Goal: Task Accomplishment & Management: Complete application form

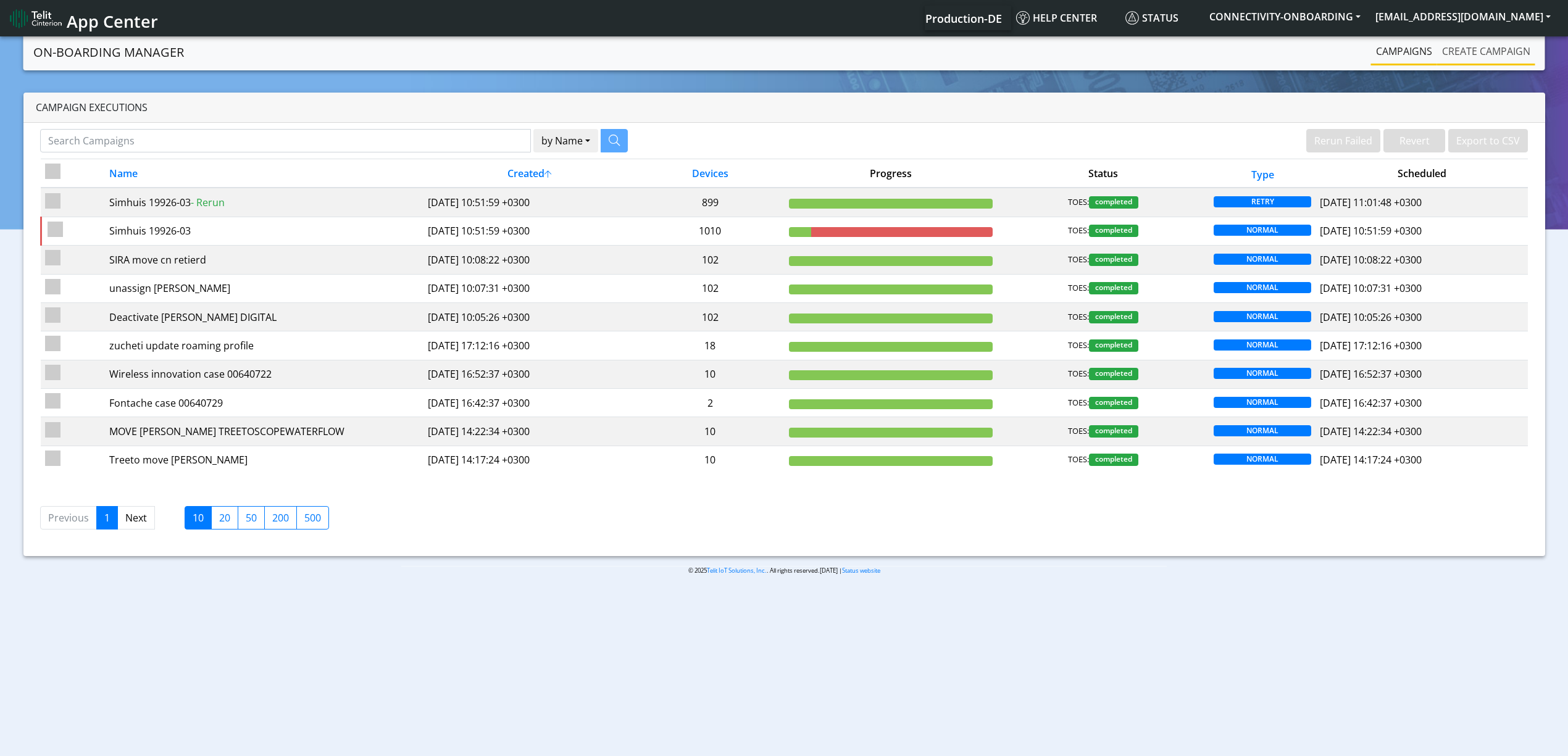
click at [1495, 46] on link "Create campaign" at bounding box center [1486, 51] width 99 height 25
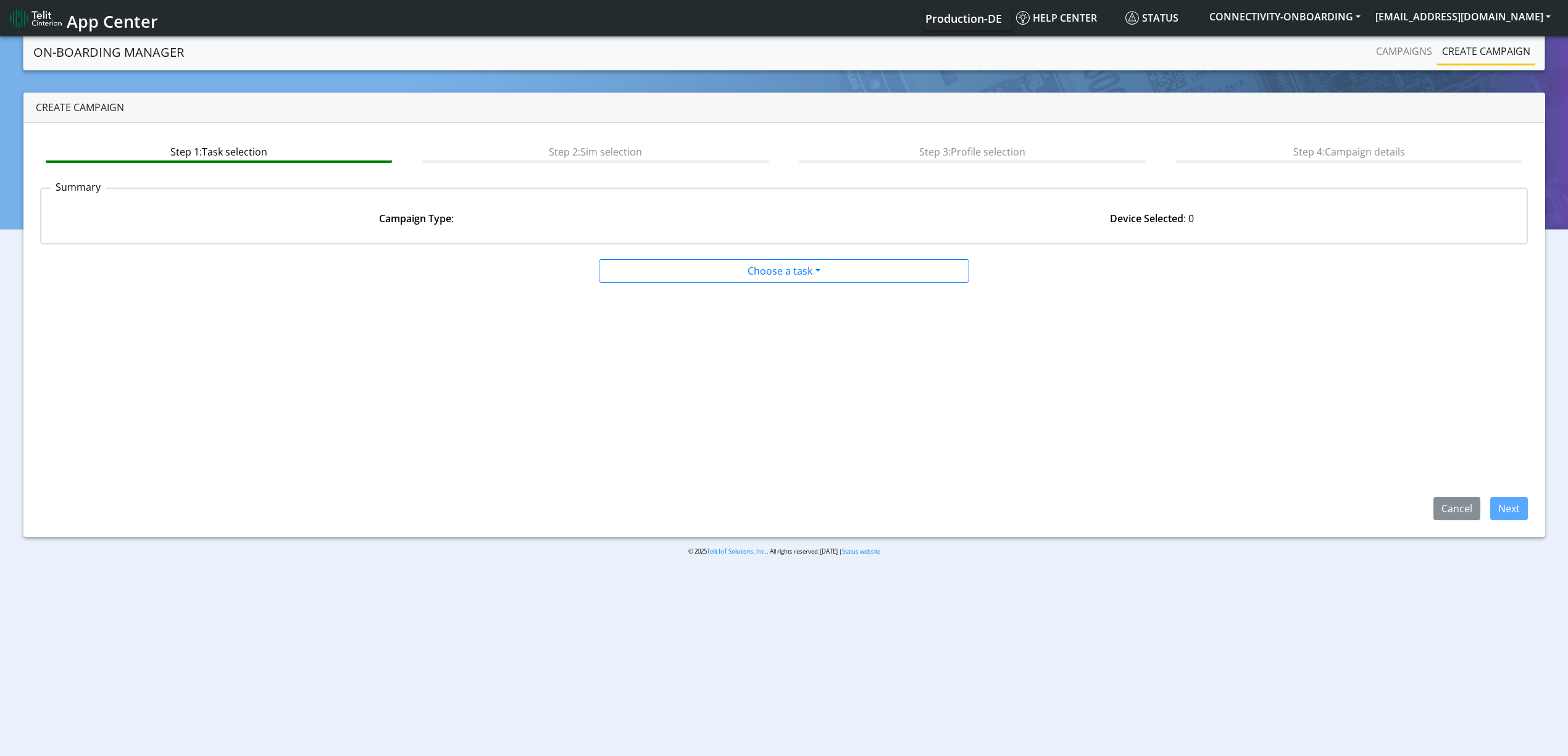
click at [790, 307] on app-paging-btns "Cancel Next" at bounding box center [784, 401] width 1488 height 237
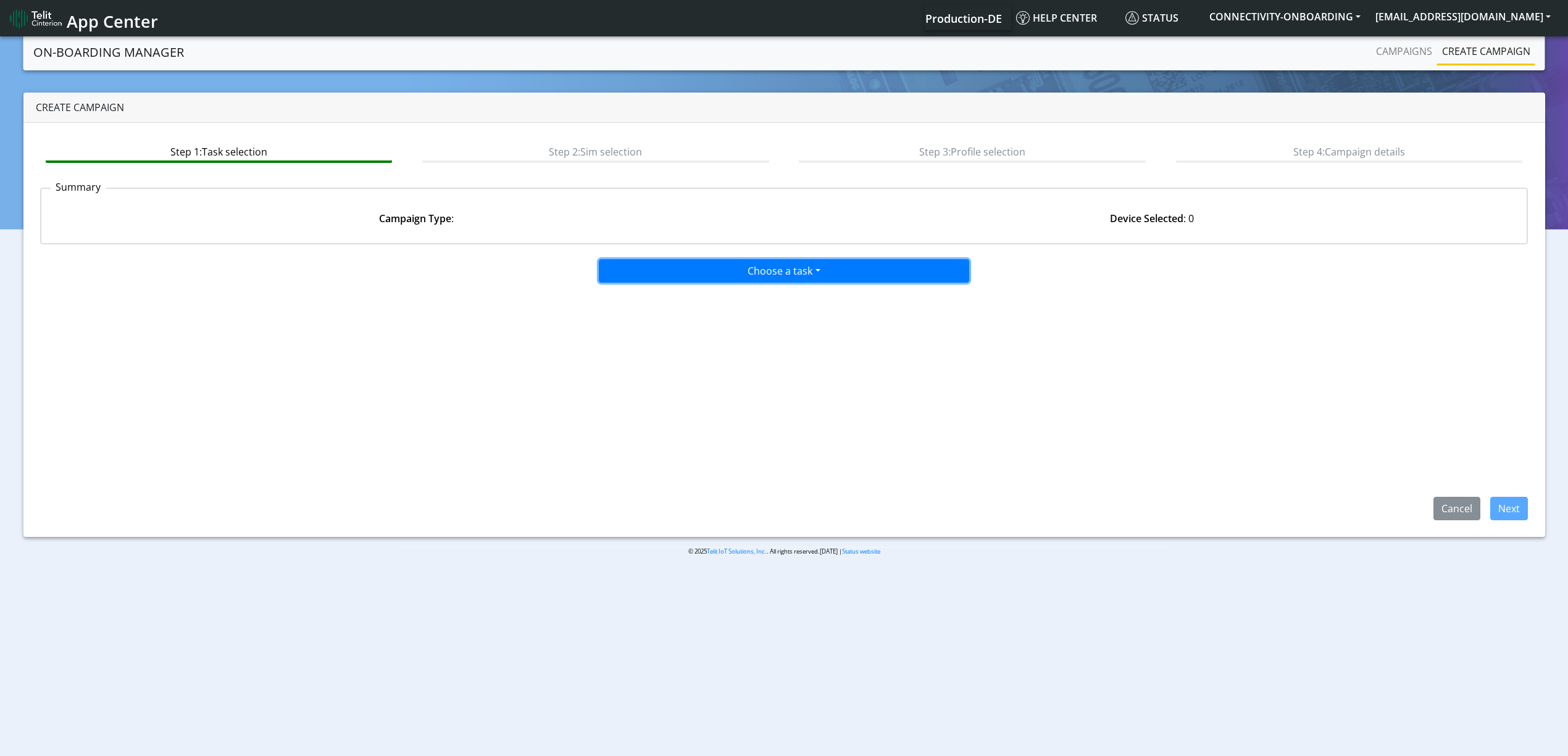
click at [786, 274] on button "Choose a task" at bounding box center [783, 271] width 370 height 24
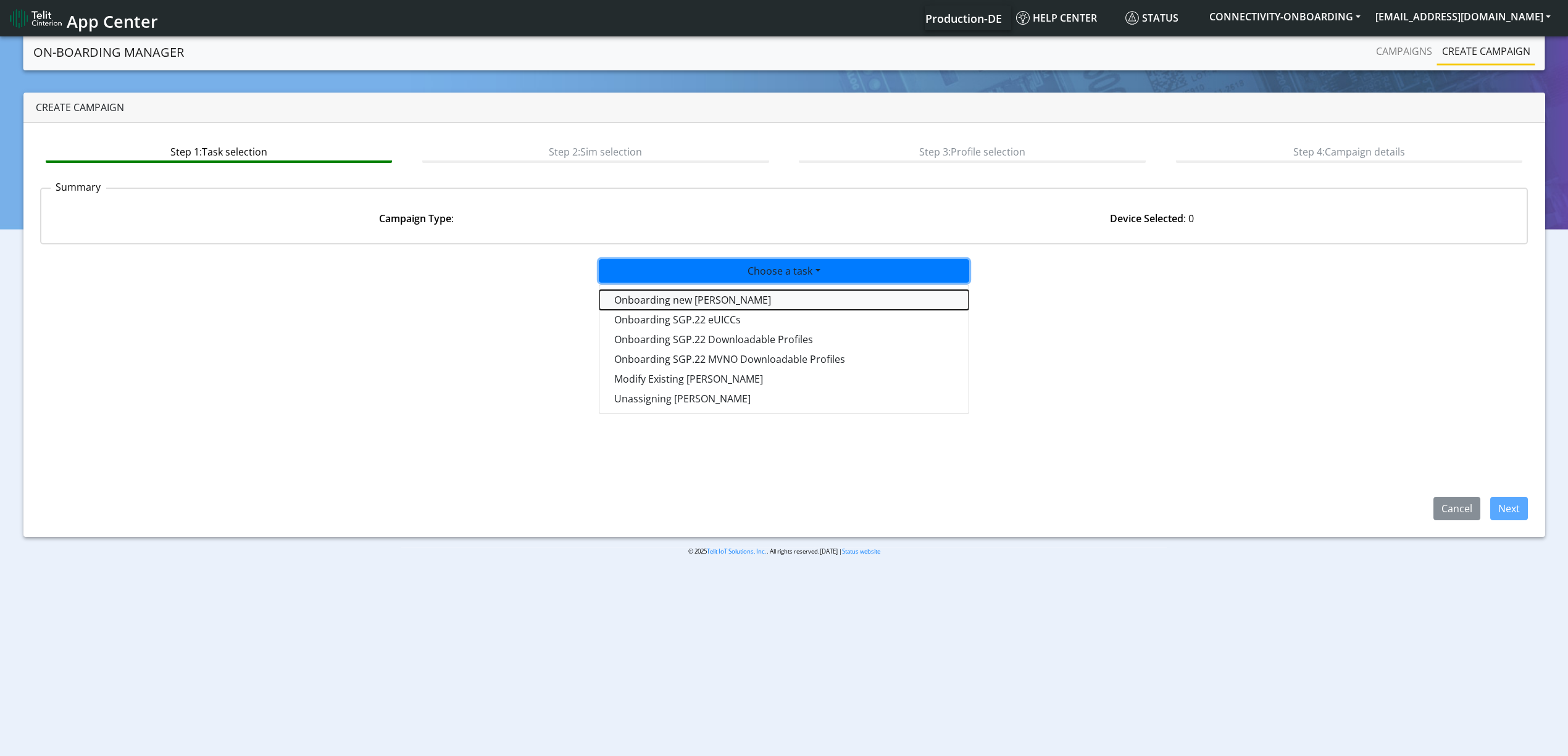
click at [670, 299] on tasktoes-dropdown "Onboarding new [PERSON_NAME]" at bounding box center [784, 300] width 369 height 20
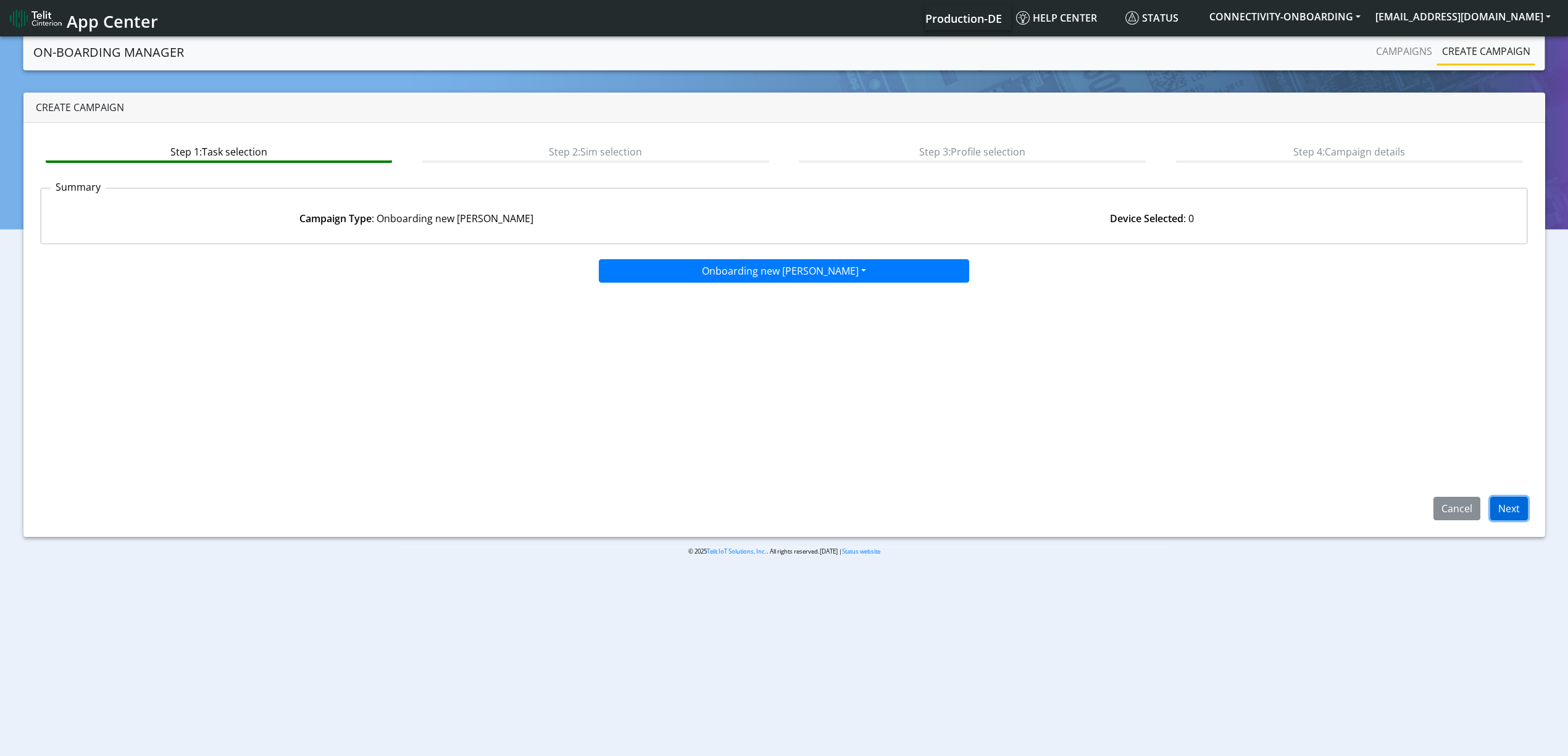
click at [1521, 515] on button "Next" at bounding box center [1509, 508] width 38 height 24
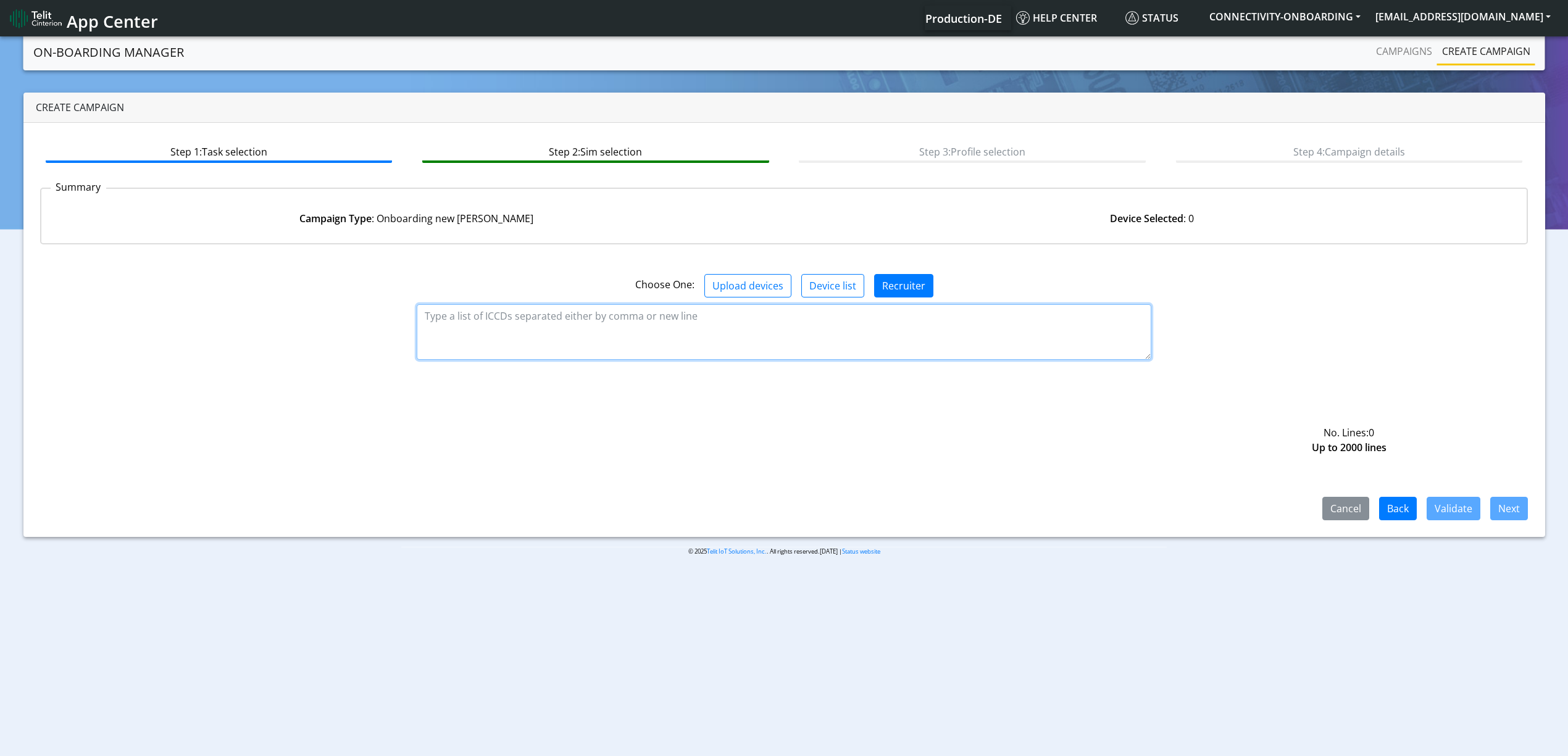
click at [713, 357] on textarea at bounding box center [784, 332] width 735 height 56
paste textarea "89358151000032111679 89358151000032111661"
type textarea "89358151000032111679 89358151000032111661"
click at [1447, 497] on button "Validate" at bounding box center [1453, 508] width 53 height 24
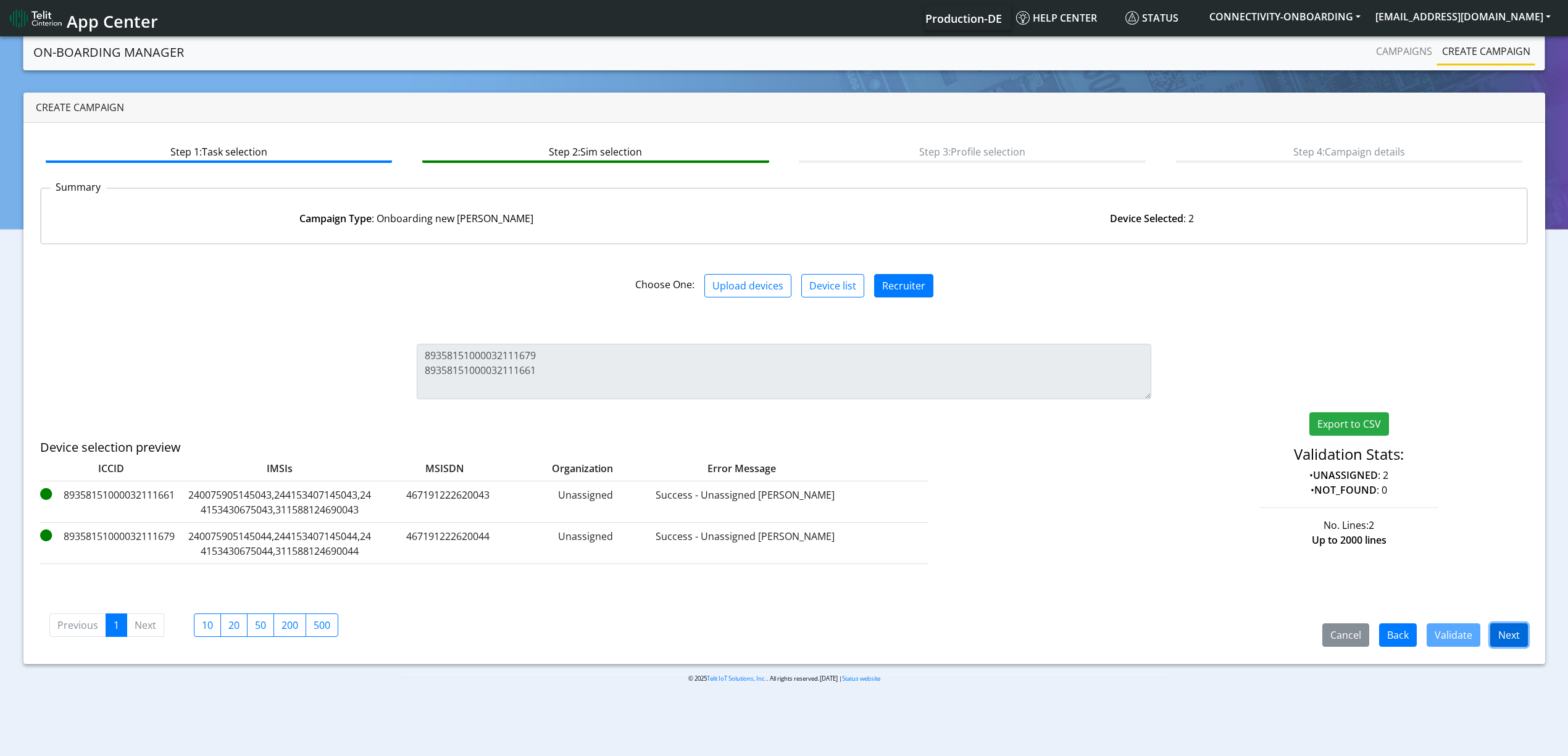
click at [1511, 633] on button "Next" at bounding box center [1509, 635] width 38 height 24
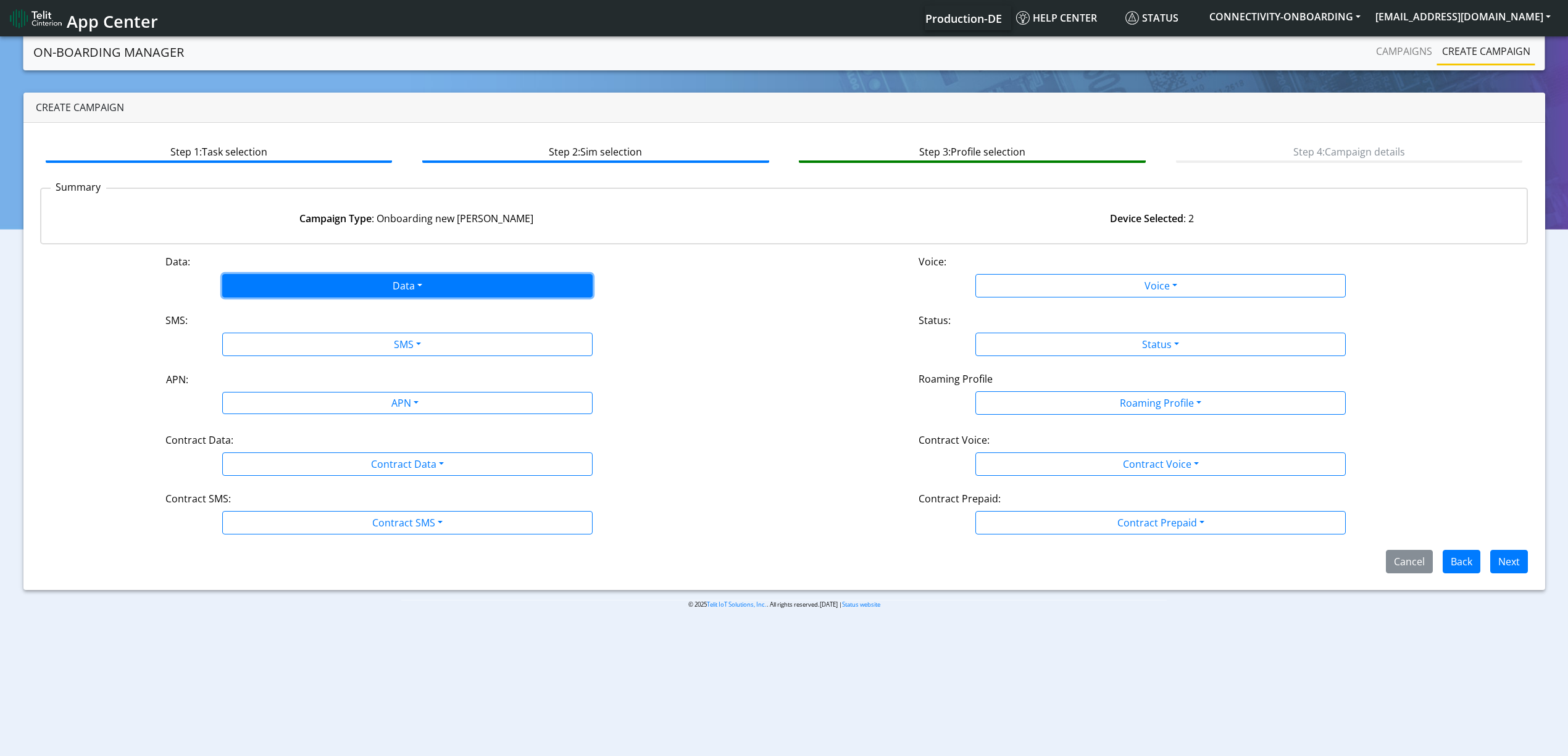
click at [319, 275] on button "Data" at bounding box center [407, 286] width 370 height 24
click at [302, 326] on button "Enabled" at bounding box center [407, 334] width 369 height 20
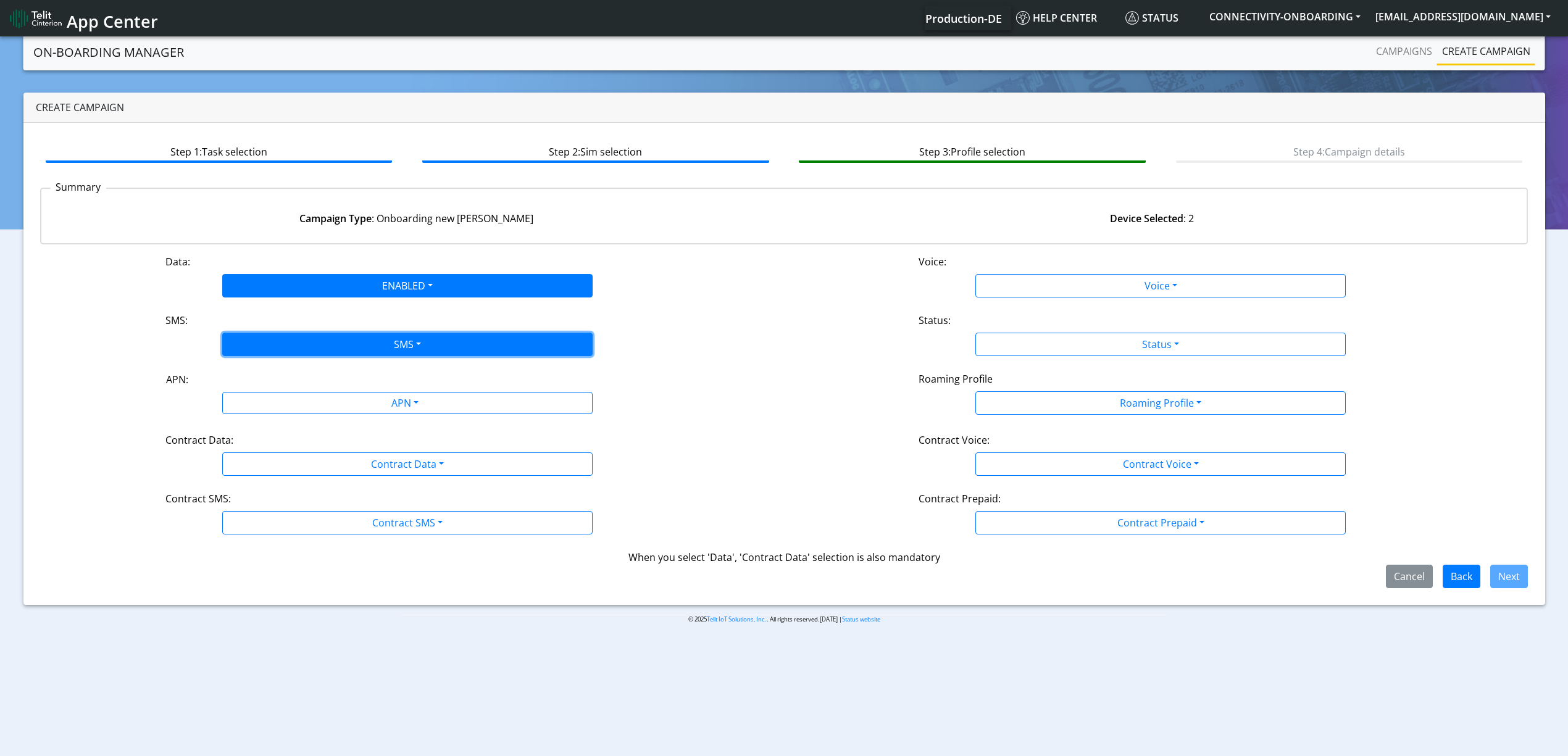
click at [301, 334] on button "SMS" at bounding box center [407, 344] width 370 height 24
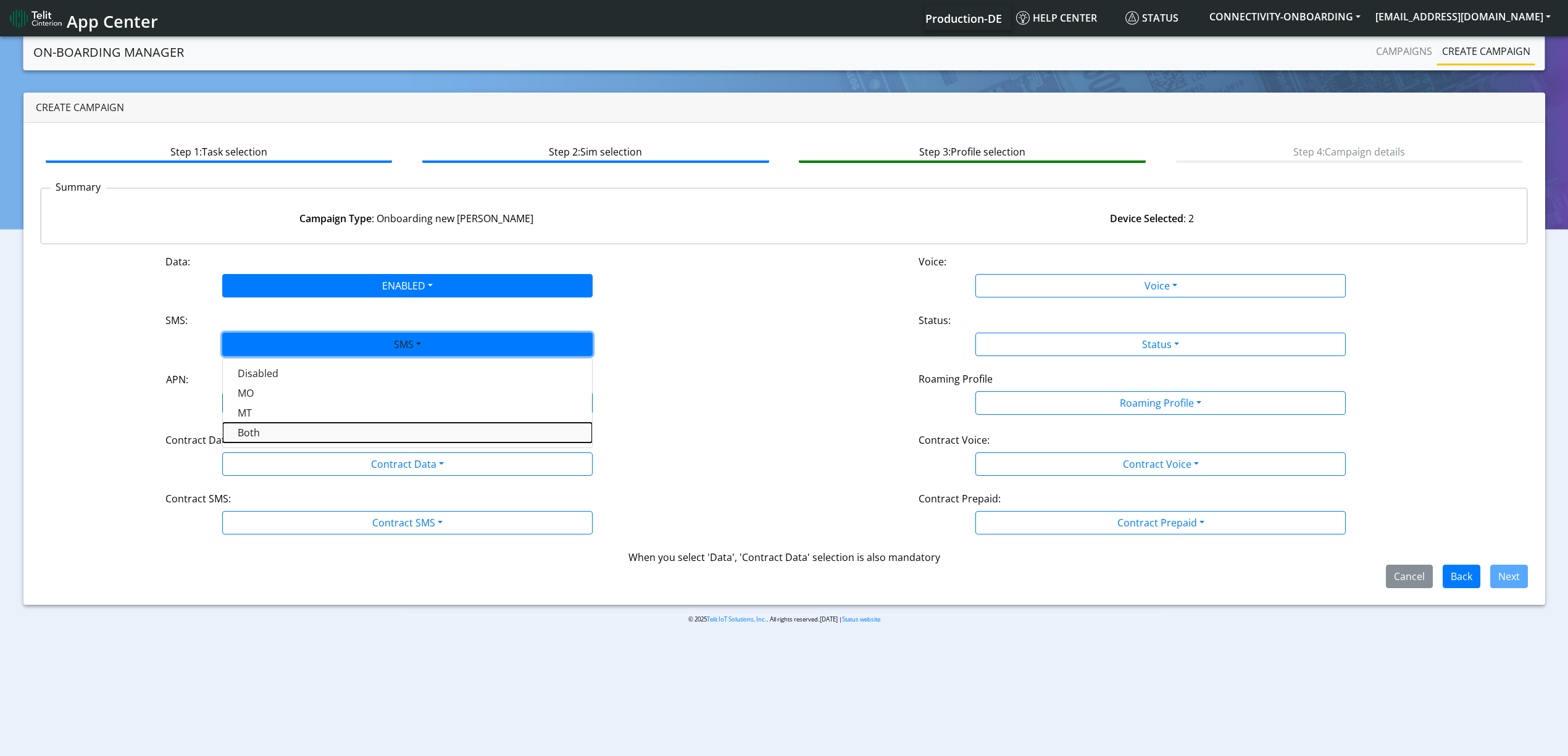
click at [282, 426] on button "Both" at bounding box center [407, 433] width 369 height 20
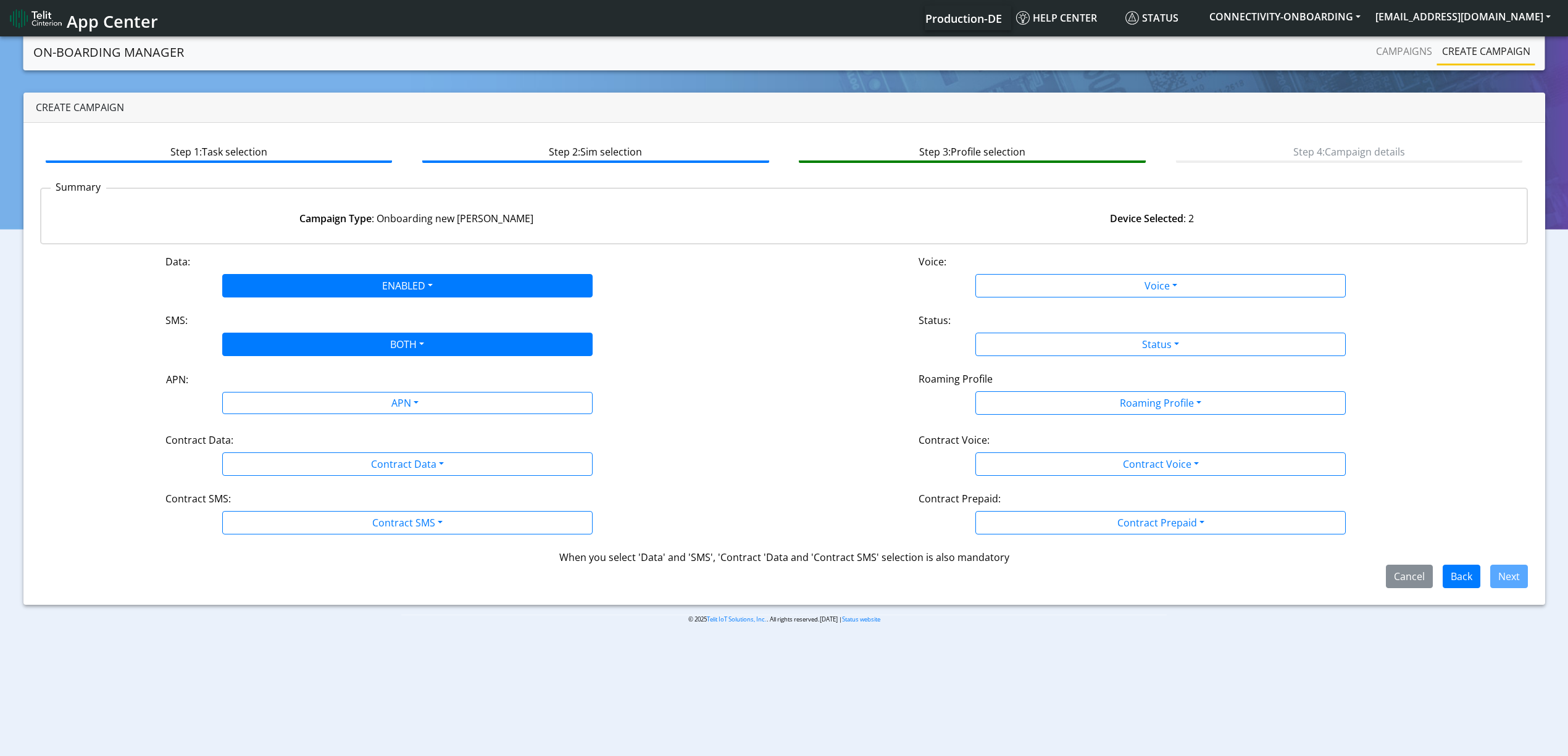
click at [280, 421] on div "Data: ENABLED Disabled Enabled Voice: Voice Disabled Enabled SMS: BOTH Disabled…" at bounding box center [784, 421] width 1488 height 334
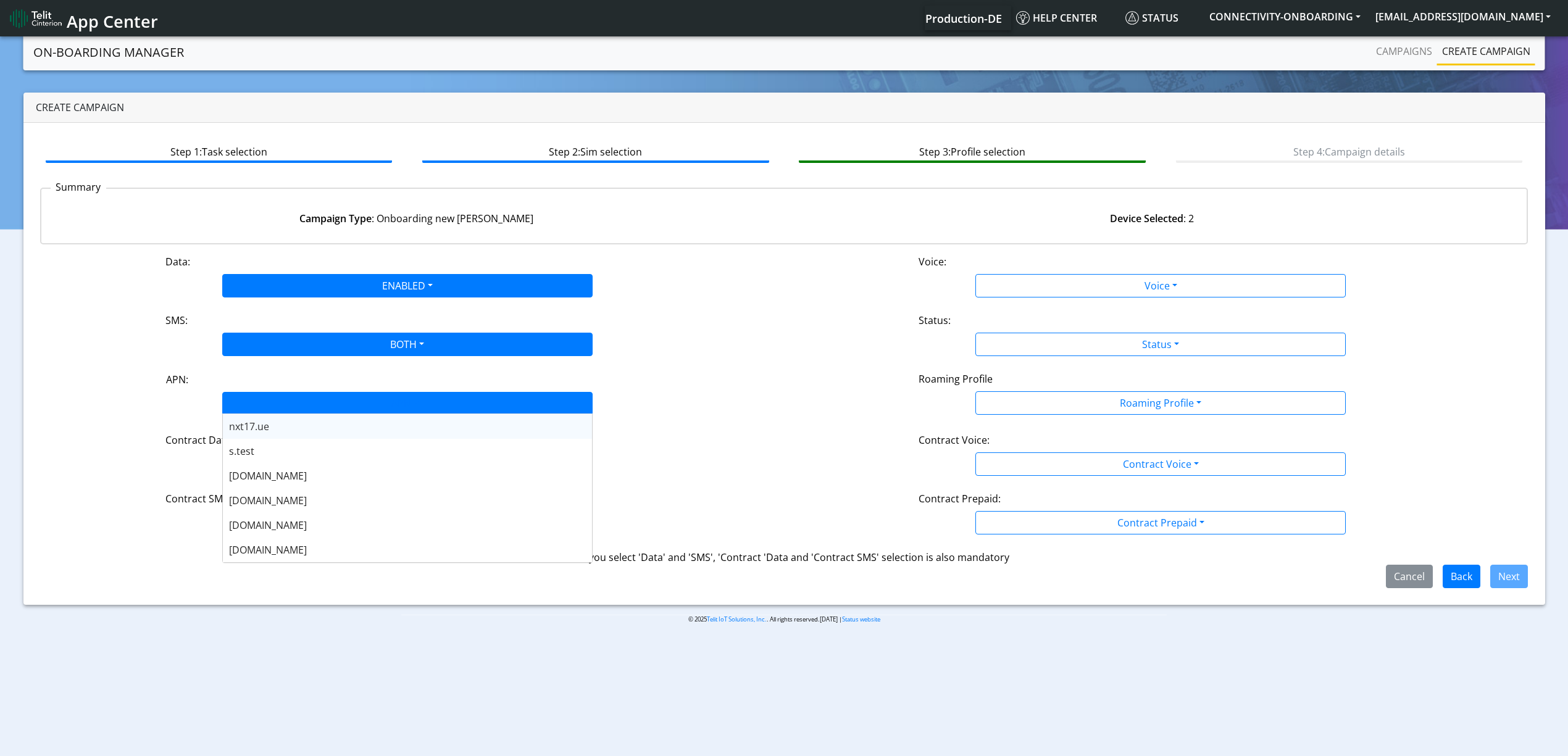
click at [285, 414] on body "App Center Production-DE Help center Status CONNECTIVITY-ONBOARDING [EMAIL_ADDR…" at bounding box center [784, 396] width 1568 height 726
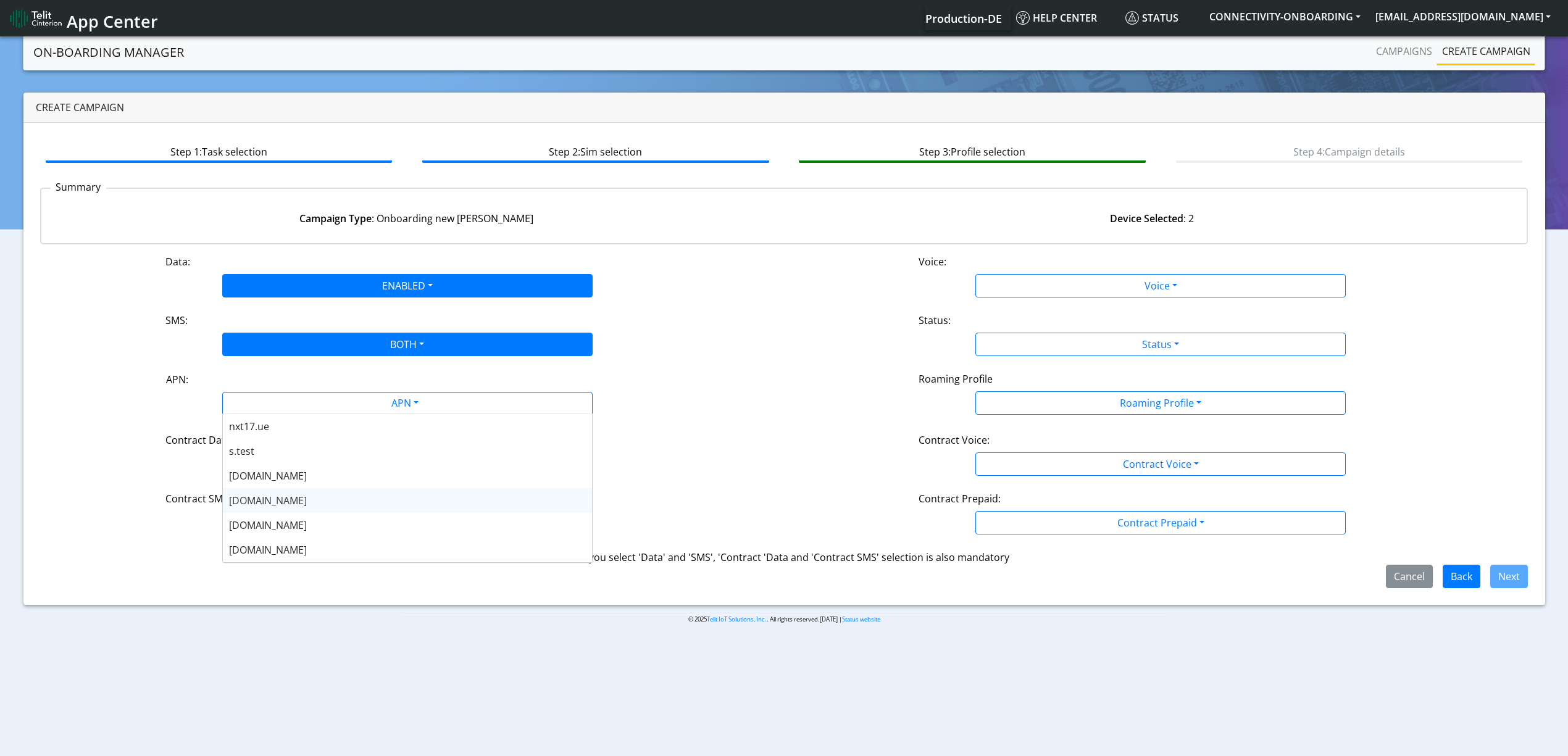
click at [270, 500] on span "[DOMAIN_NAME]" at bounding box center [268, 501] width 78 height 14
click at [270, 466] on button "Contract Data" at bounding box center [407, 464] width 370 height 24
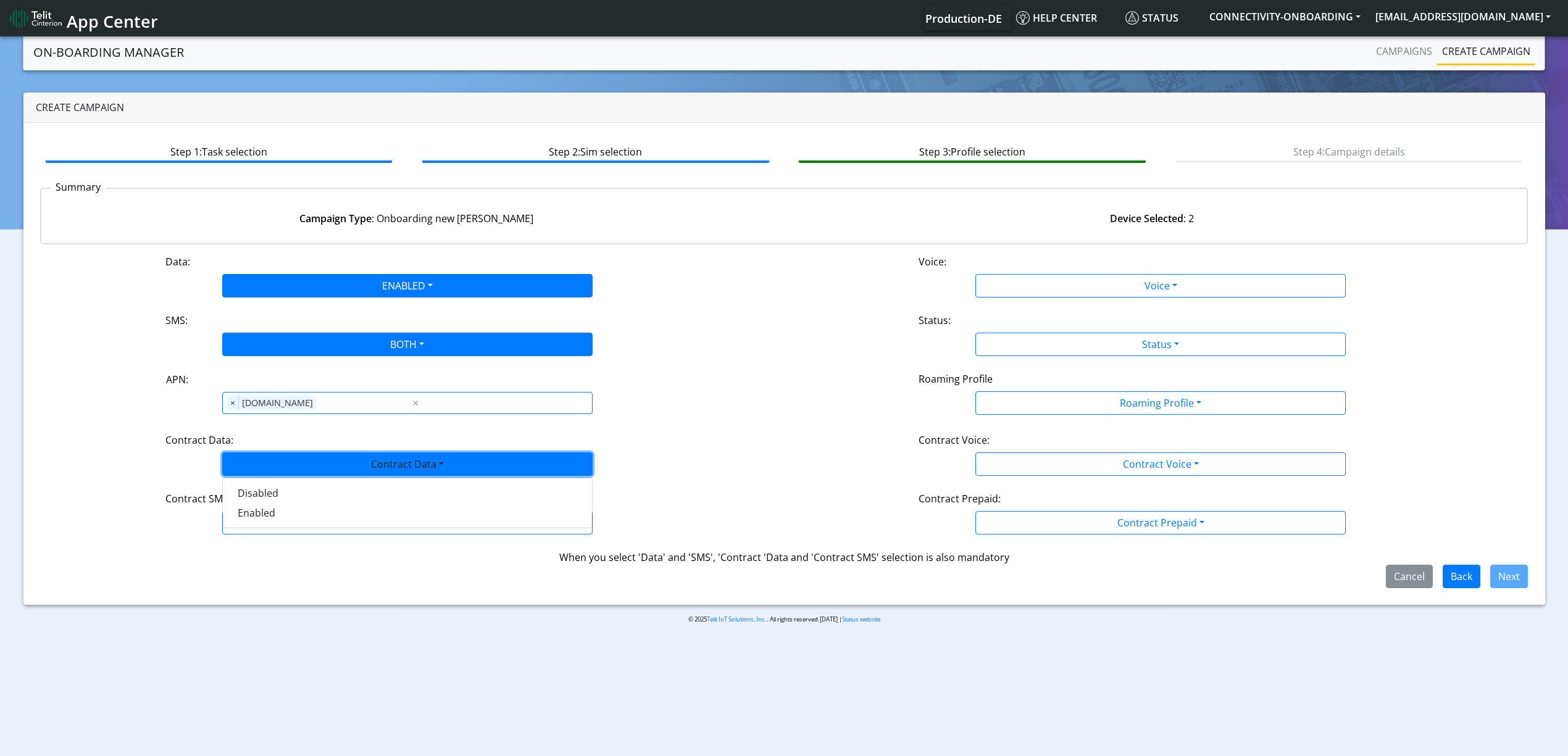
click at [264, 529] on div "Disabled Enabled" at bounding box center [407, 503] width 370 height 51
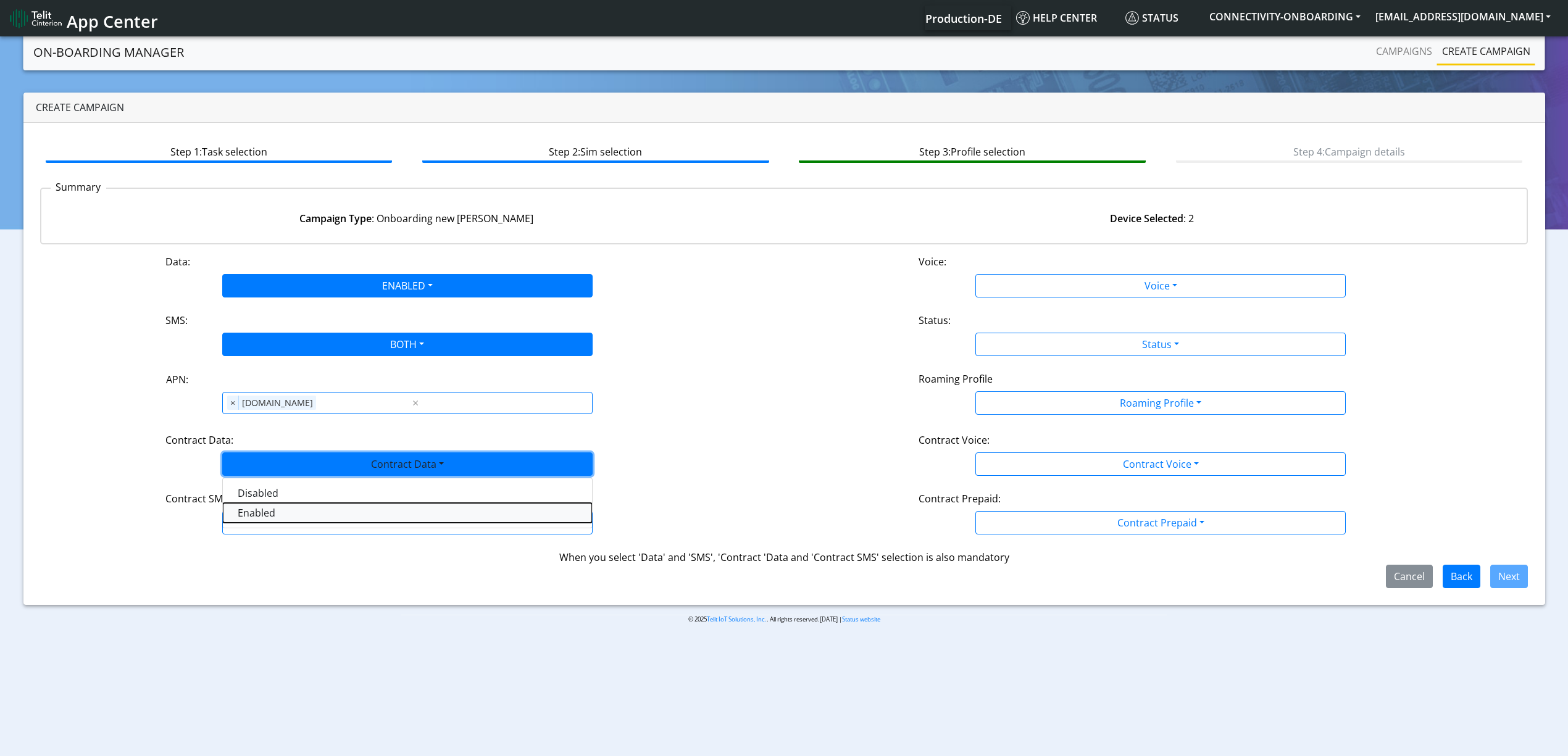
click at [263, 519] on Dataenabled-dropdown "Enabled" at bounding box center [407, 513] width 369 height 20
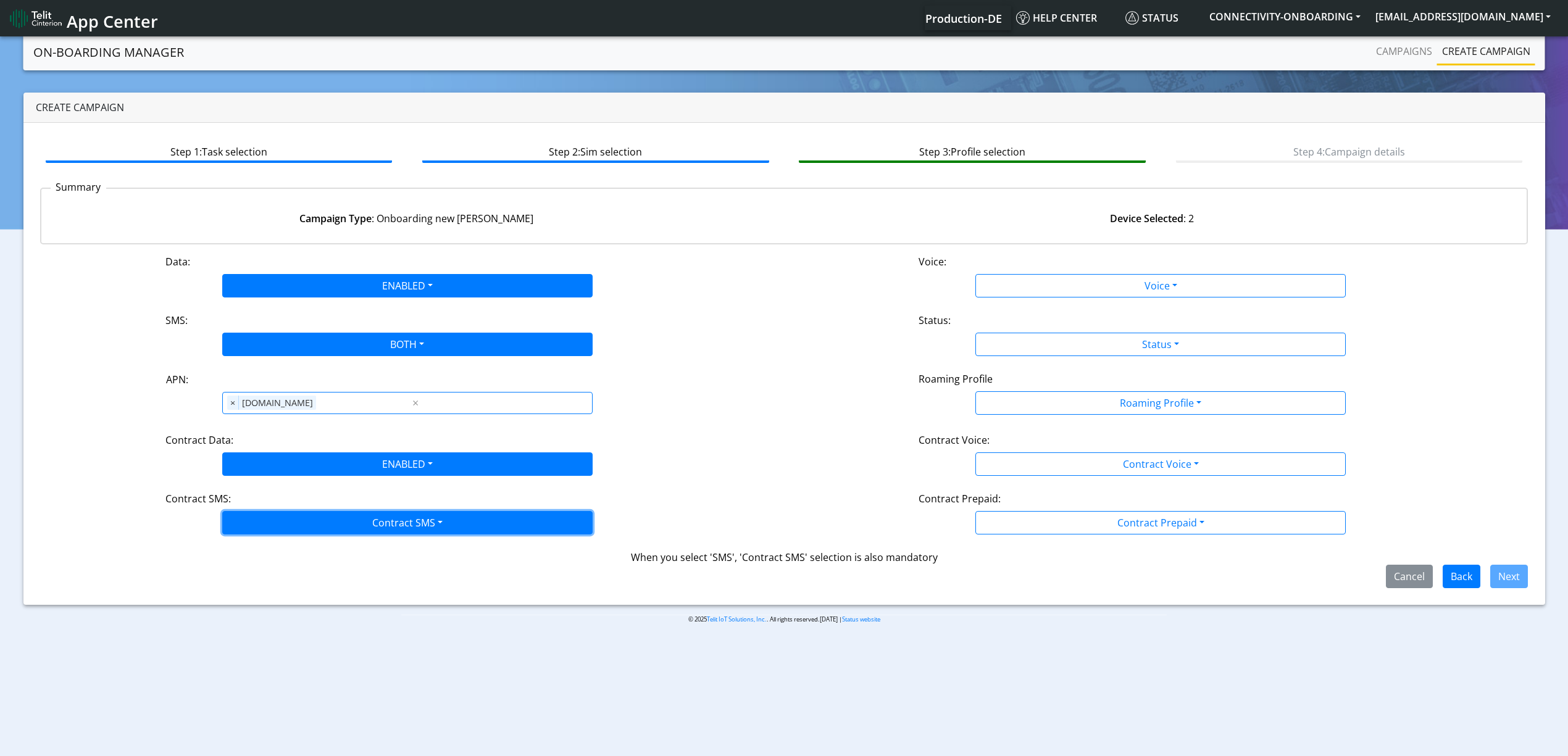
click at [265, 526] on button "Contract SMS" at bounding box center [407, 523] width 370 height 24
click at [265, 613] on SMSboth-dropdown "Both" at bounding box center [407, 611] width 369 height 20
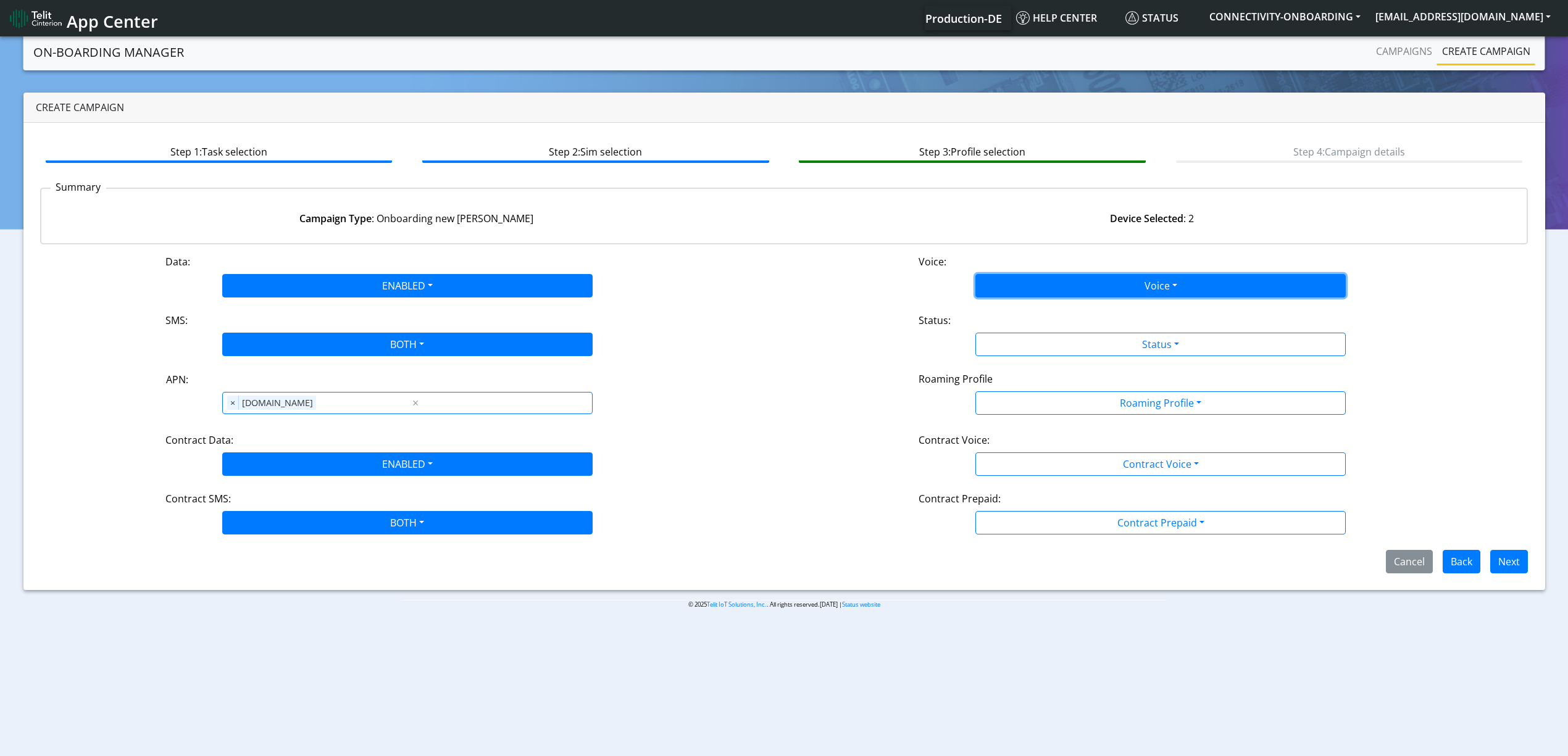
click at [1055, 280] on button "Voice" at bounding box center [1160, 286] width 370 height 24
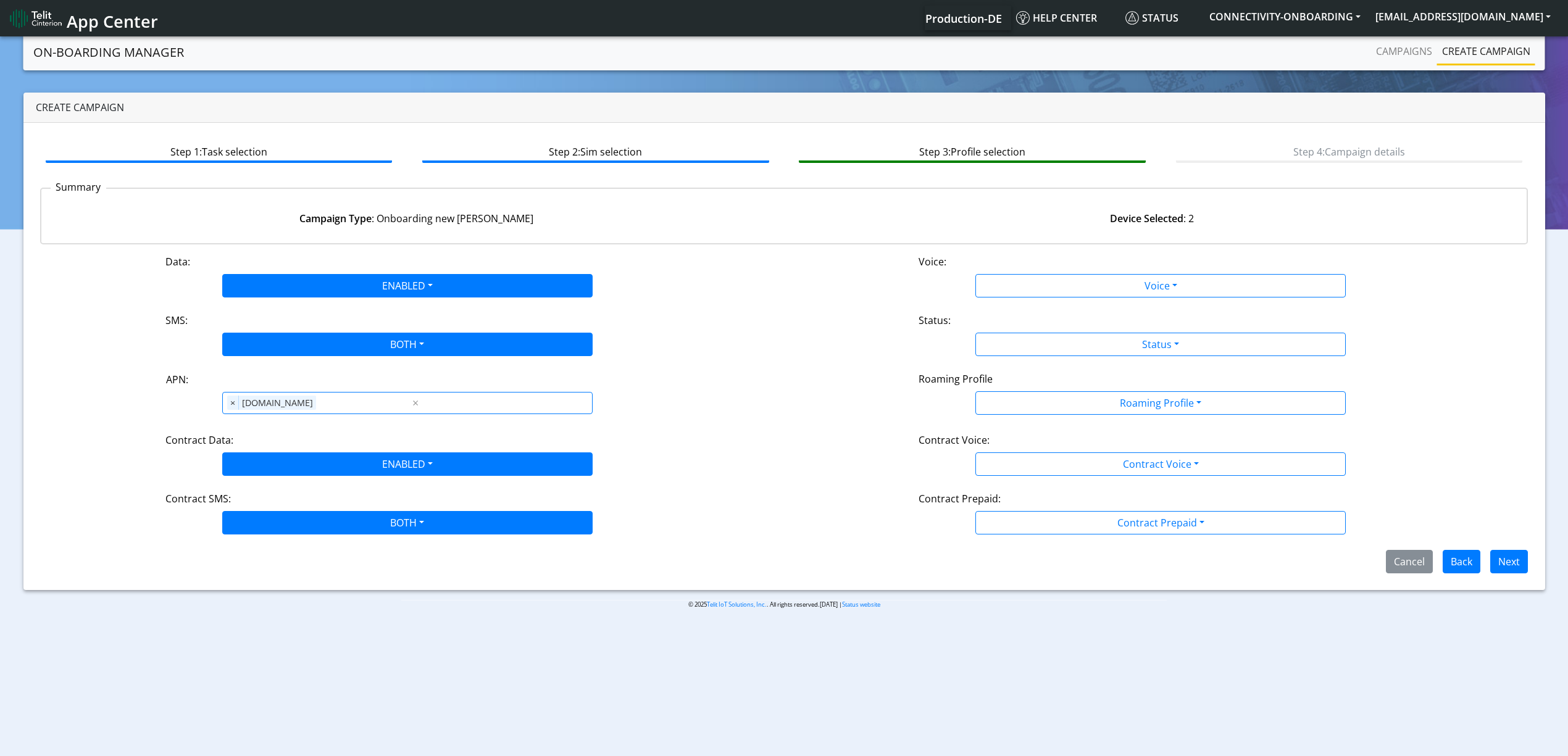
click at [0, 0] on button "Disabled" at bounding box center [0, 0] width 0 height 0
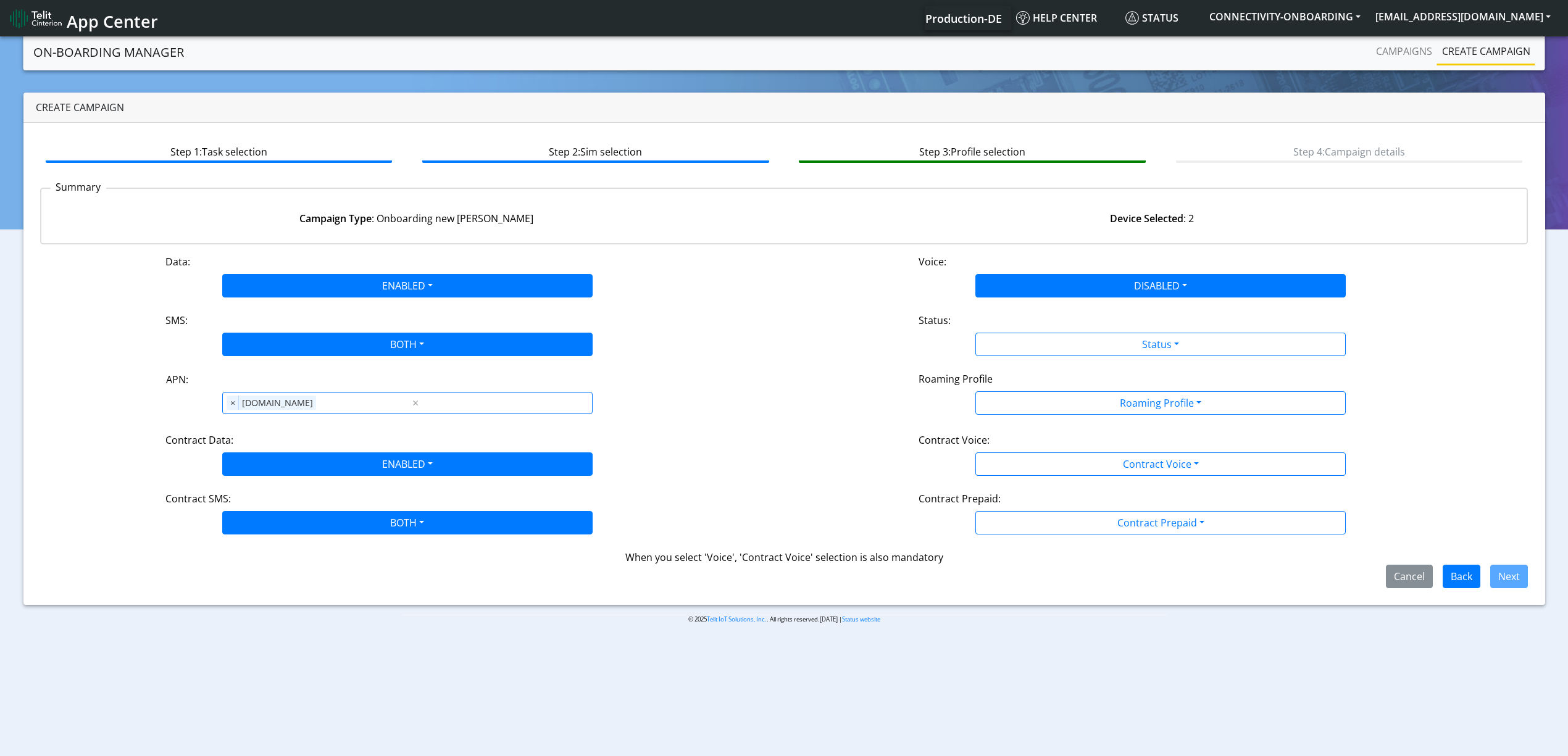
click at [1044, 328] on div "Status:" at bounding box center [1161, 323] width 502 height 20
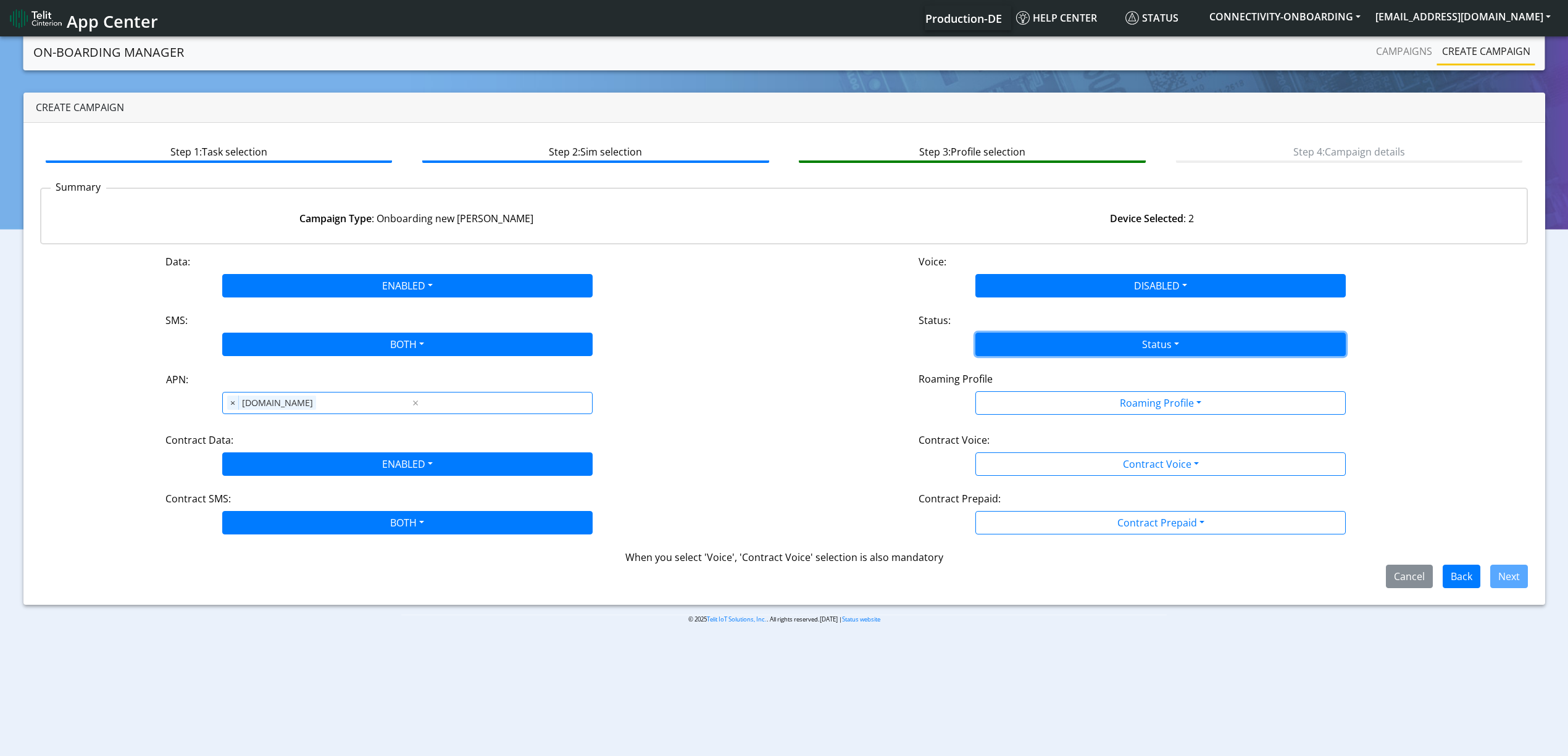
click at [1044, 347] on button "Status" at bounding box center [1160, 344] width 370 height 24
click at [1043, 362] on div "Activate Deactivate" at bounding box center [1160, 383] width 370 height 51
click at [1043, 383] on button "Deactivate" at bounding box center [1161, 393] width 369 height 20
click at [1029, 346] on button "Deactivate" at bounding box center [1160, 344] width 370 height 24
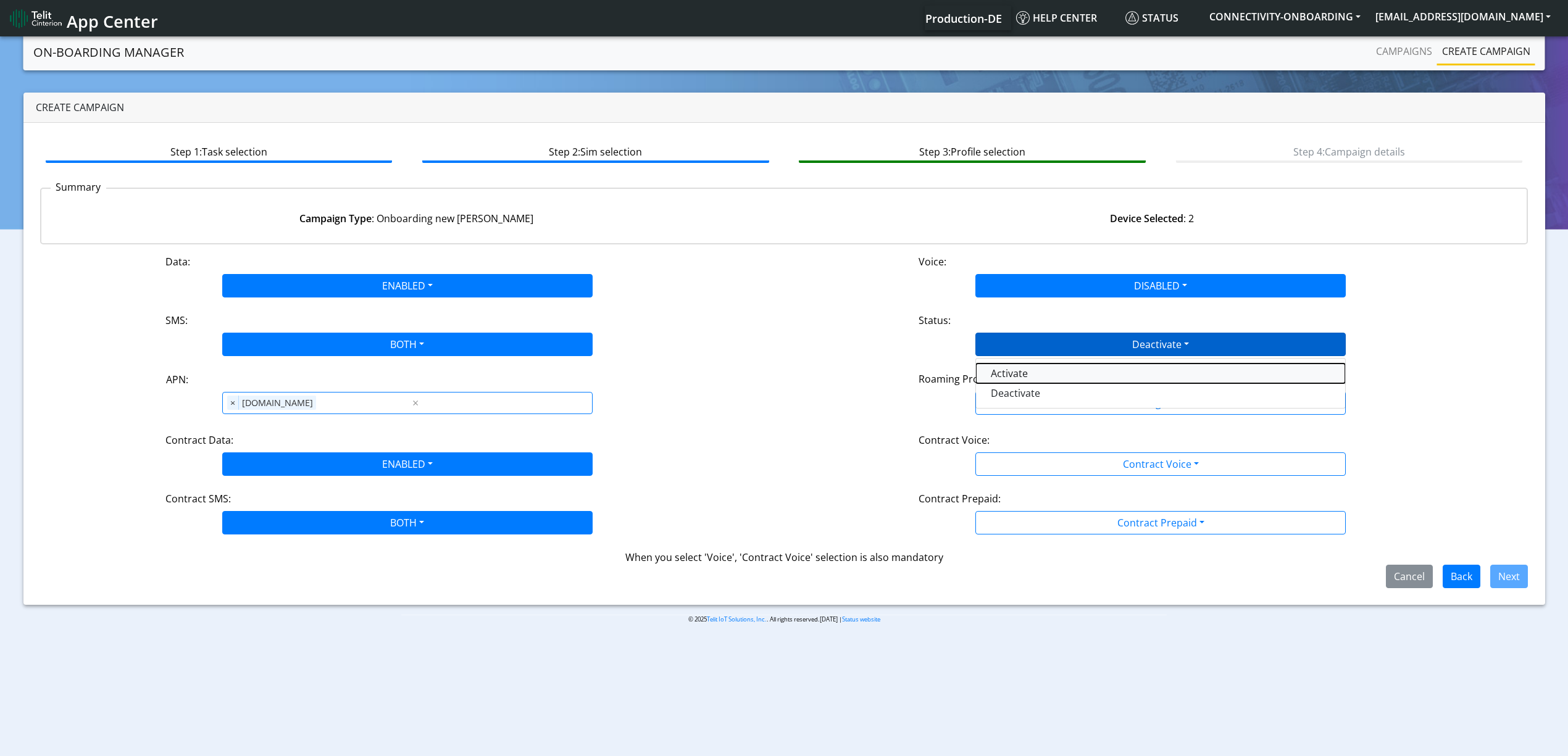
click at [1029, 376] on button "Activate" at bounding box center [1161, 373] width 369 height 20
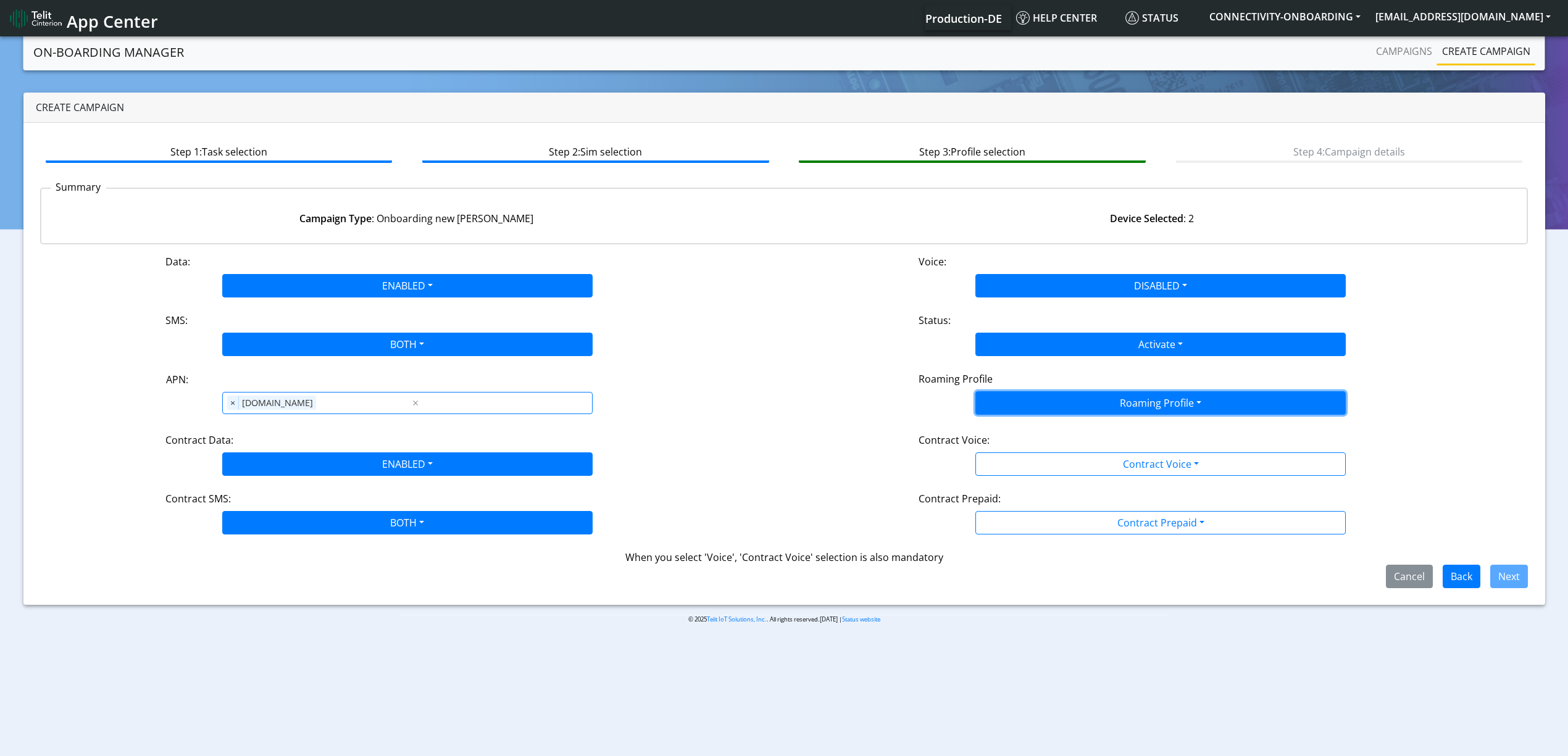
click at [1032, 414] on button "Roaming Profile" at bounding box center [1160, 403] width 370 height 24
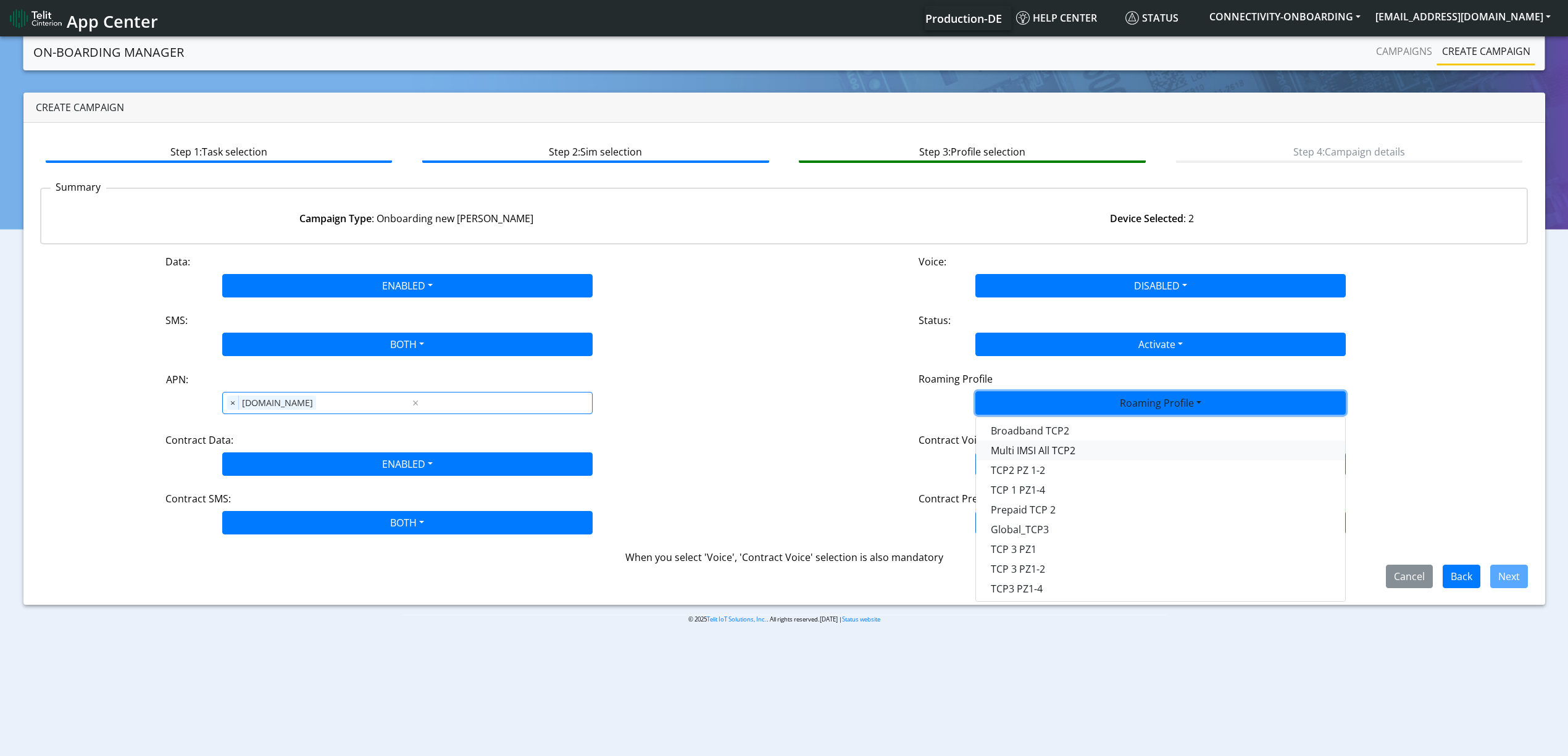
scroll to position [164, 0]
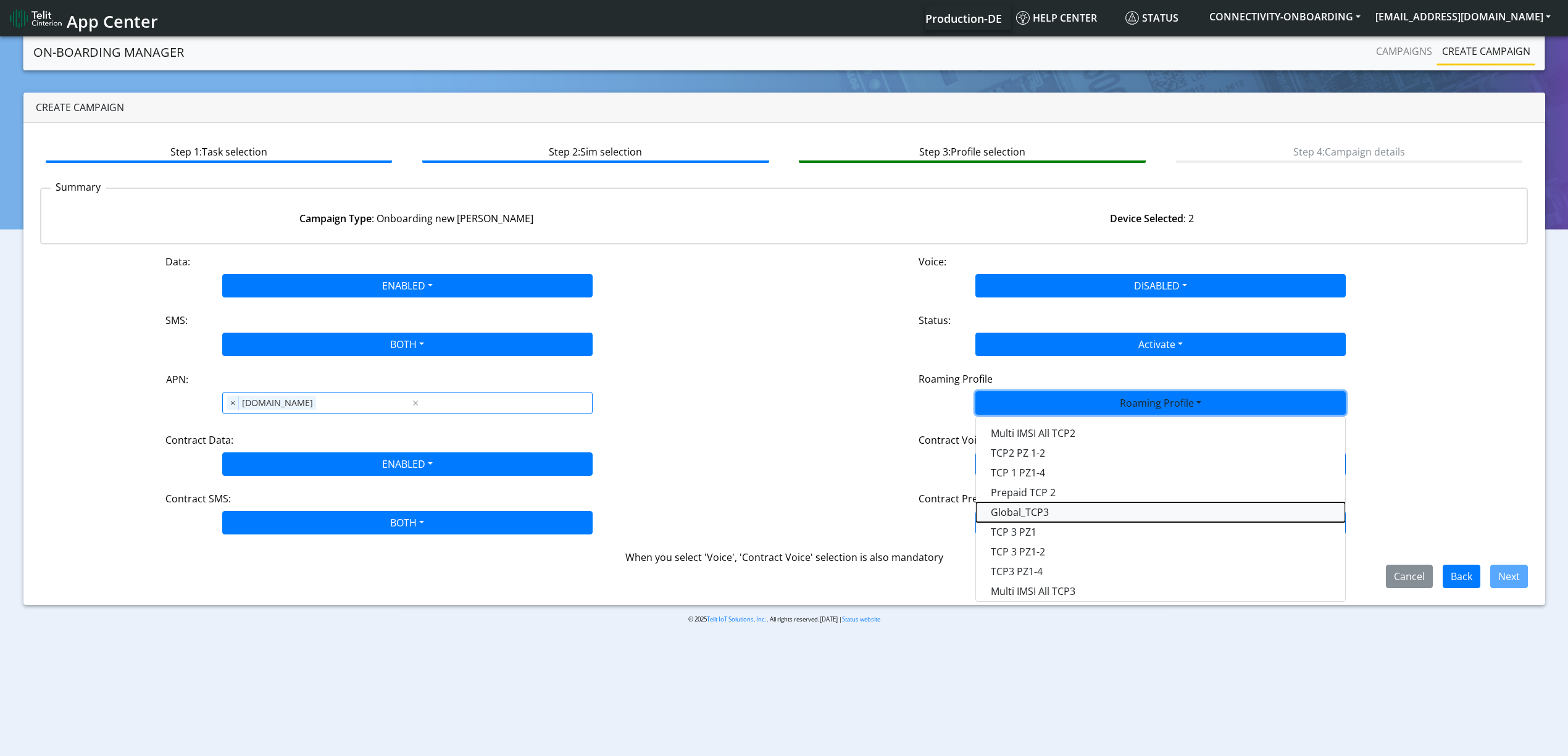
click at [1052, 511] on Profile-dropdown "Global_TCP3" at bounding box center [1161, 512] width 369 height 20
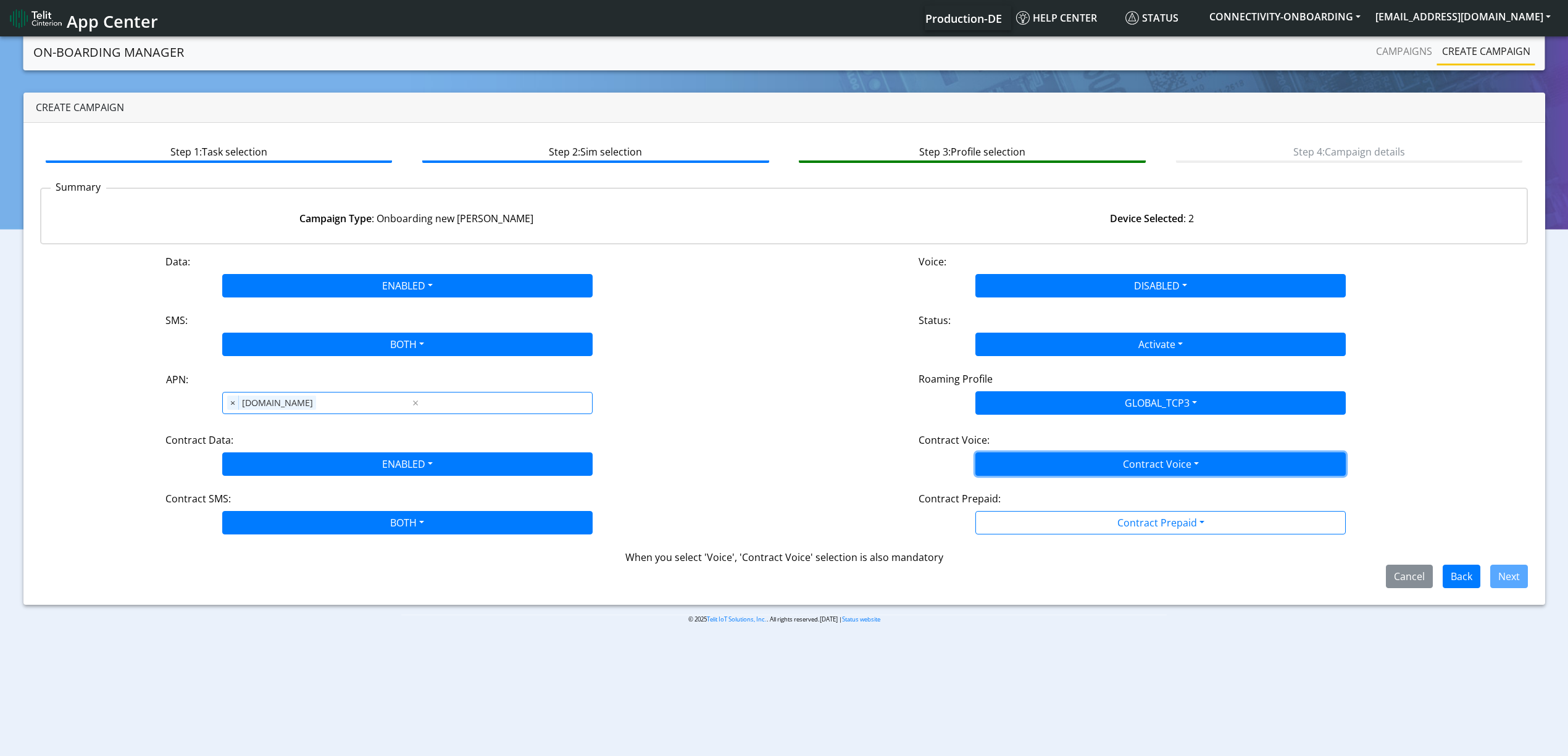
click at [1047, 453] on button "Contract Voice" at bounding box center [1160, 464] width 370 height 24
click at [1037, 497] on Voicedisabled-dropdown "Disabled" at bounding box center [1161, 493] width 369 height 20
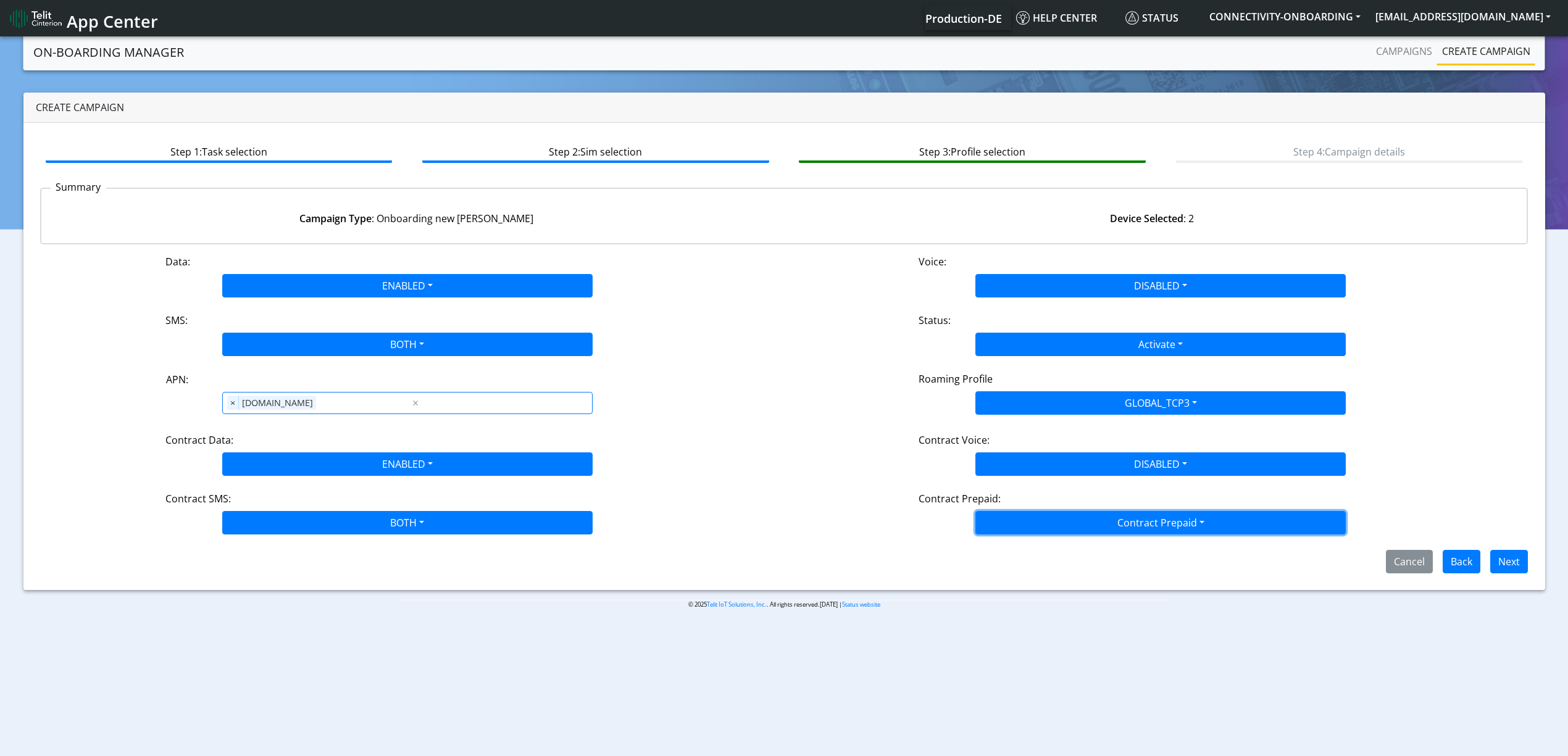
click at [1038, 514] on button "Contract Prepaid" at bounding box center [1160, 523] width 370 height 24
click at [1037, 578] on Prepaidnotprepaid-dropdown "No" at bounding box center [1161, 571] width 369 height 20
click at [1502, 554] on button "Next" at bounding box center [1509, 561] width 38 height 24
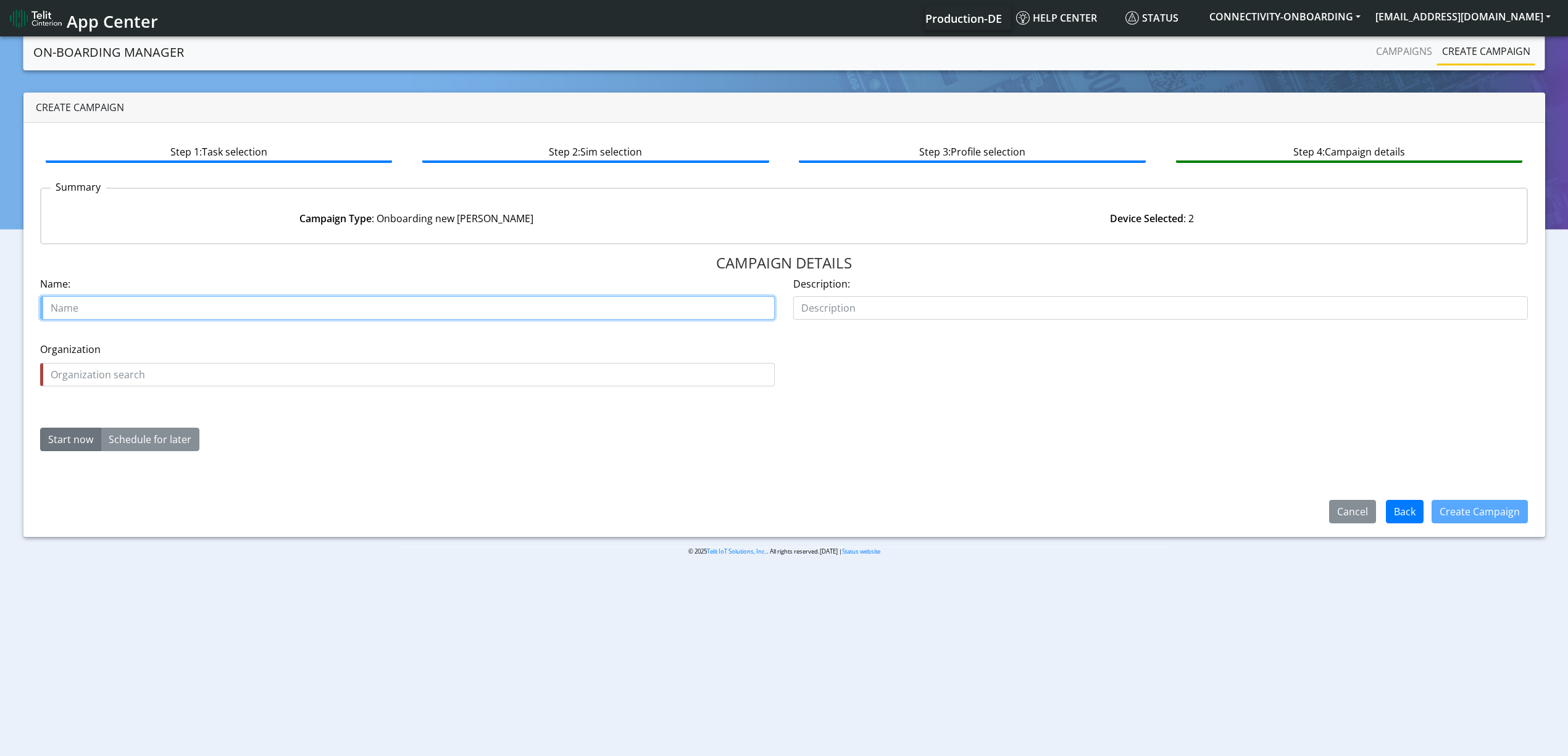
paste input "Van Essen Instruments B.V."
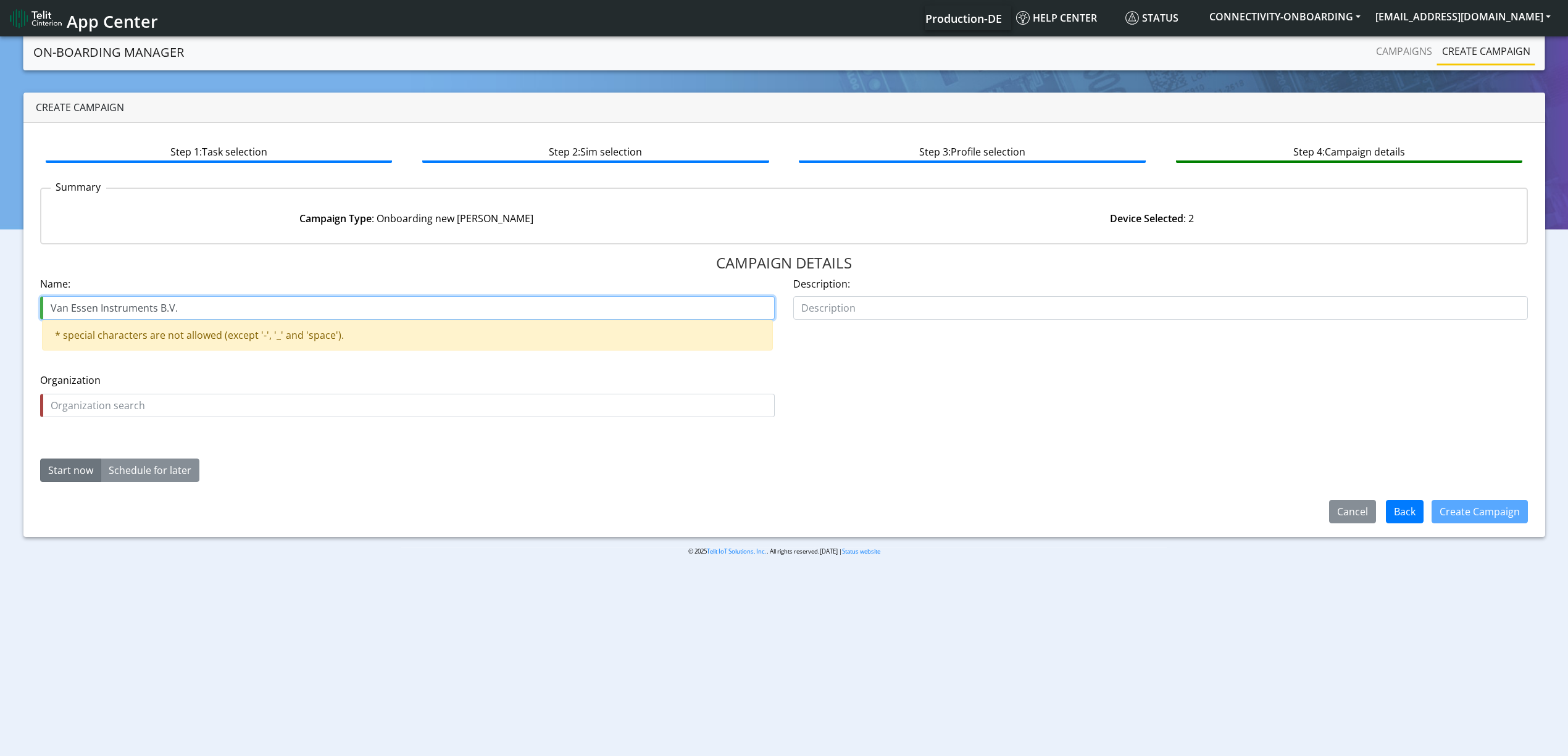
drag, startPoint x: 153, startPoint y: 307, endPoint x: 259, endPoint y: 302, distance: 106.1
click at [259, 302] on input "Van Essen Instruments B.V." at bounding box center [407, 308] width 735 height 24
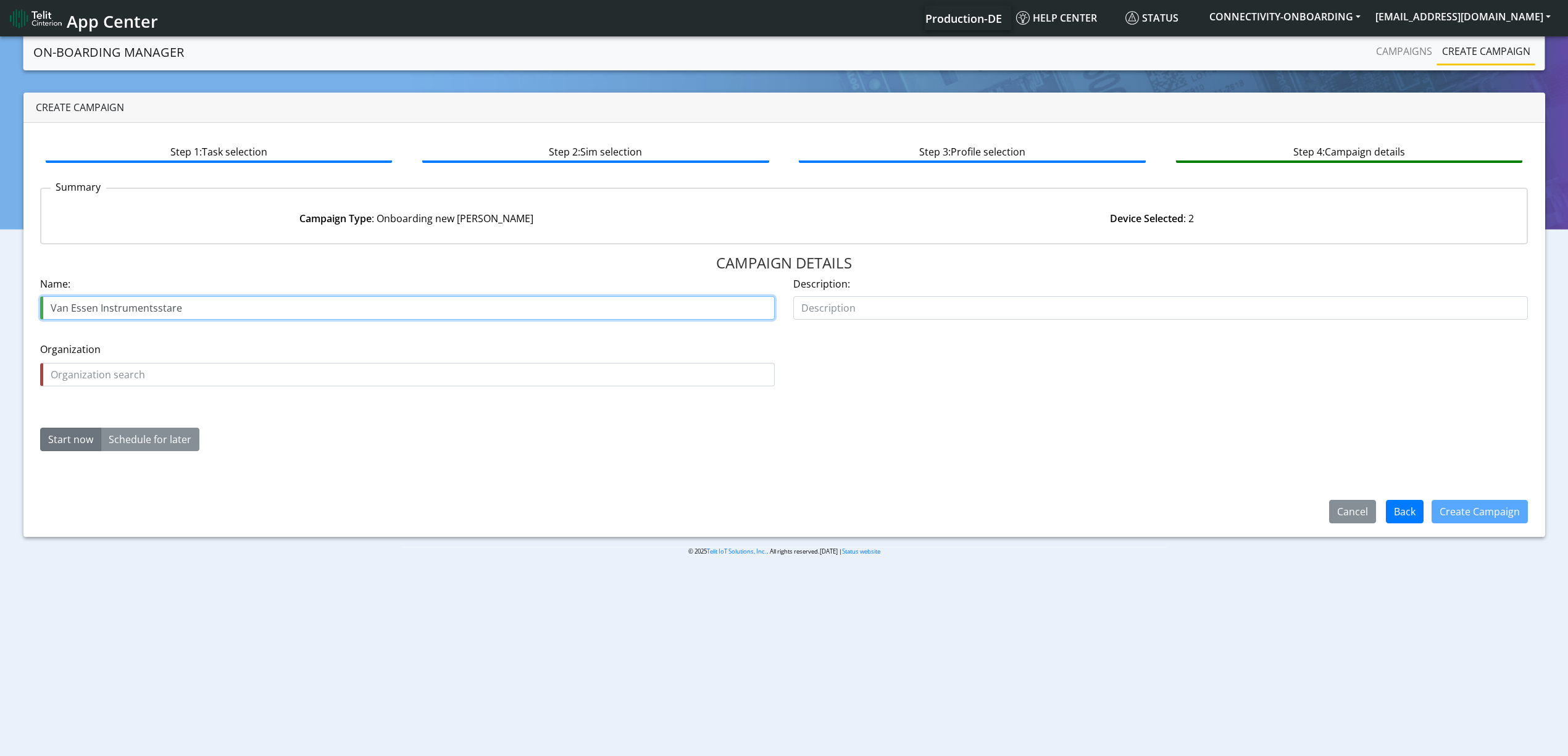
click at [153, 305] on input "Van Essen Instrumentsstare" at bounding box center [407, 308] width 735 height 24
click at [205, 307] on input "Van Essen Instruments stare" at bounding box center [407, 308] width 735 height 24
type input "Van Essen Instruments starer"
click at [208, 332] on div "Organization is required Organization" at bounding box center [407, 369] width 753 height 79
click at [216, 378] on input "text" at bounding box center [407, 374] width 735 height 24
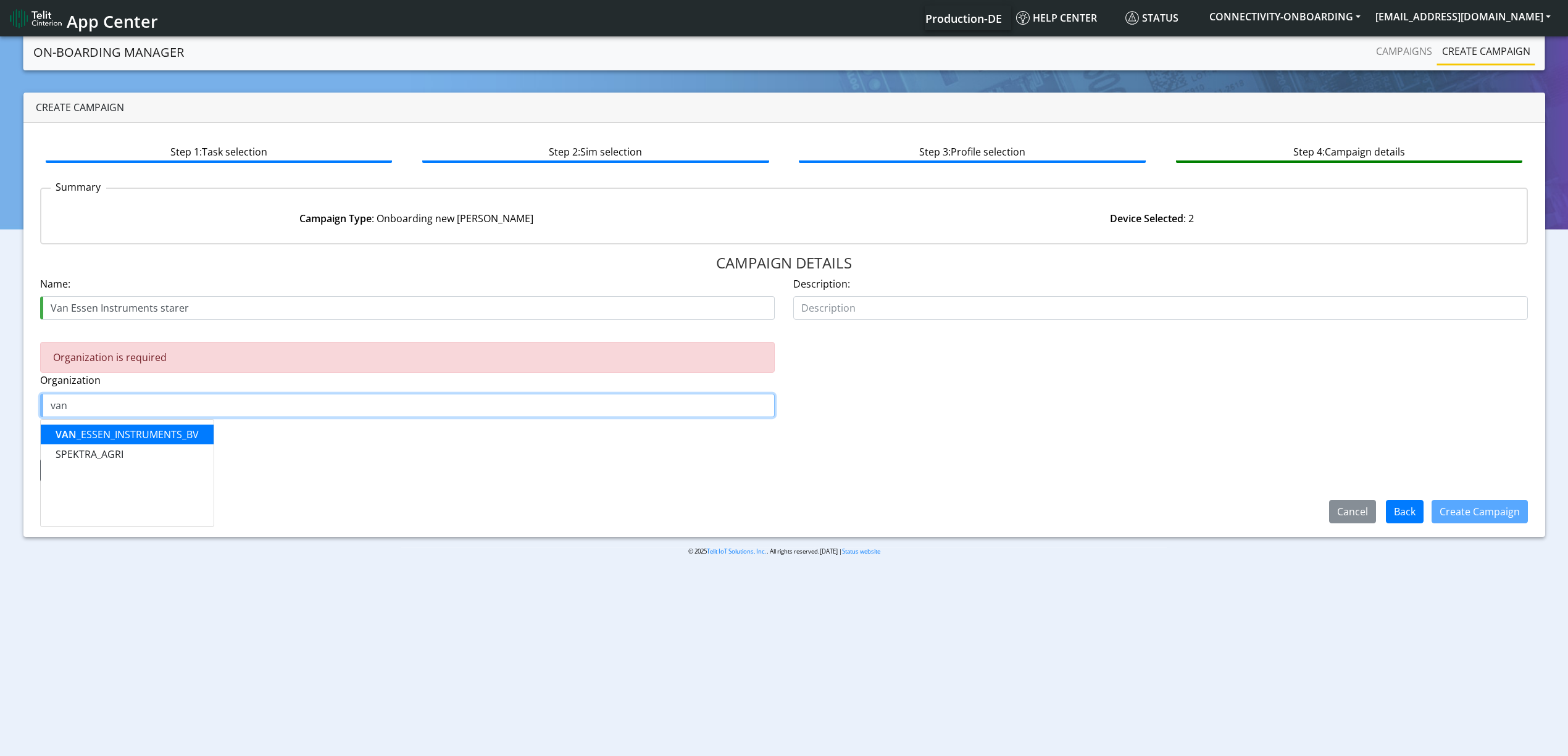
click at [130, 435] on ngb-highlight "VAN _ESSEN_INSTRUMENTS_BV" at bounding box center [127, 434] width 143 height 14
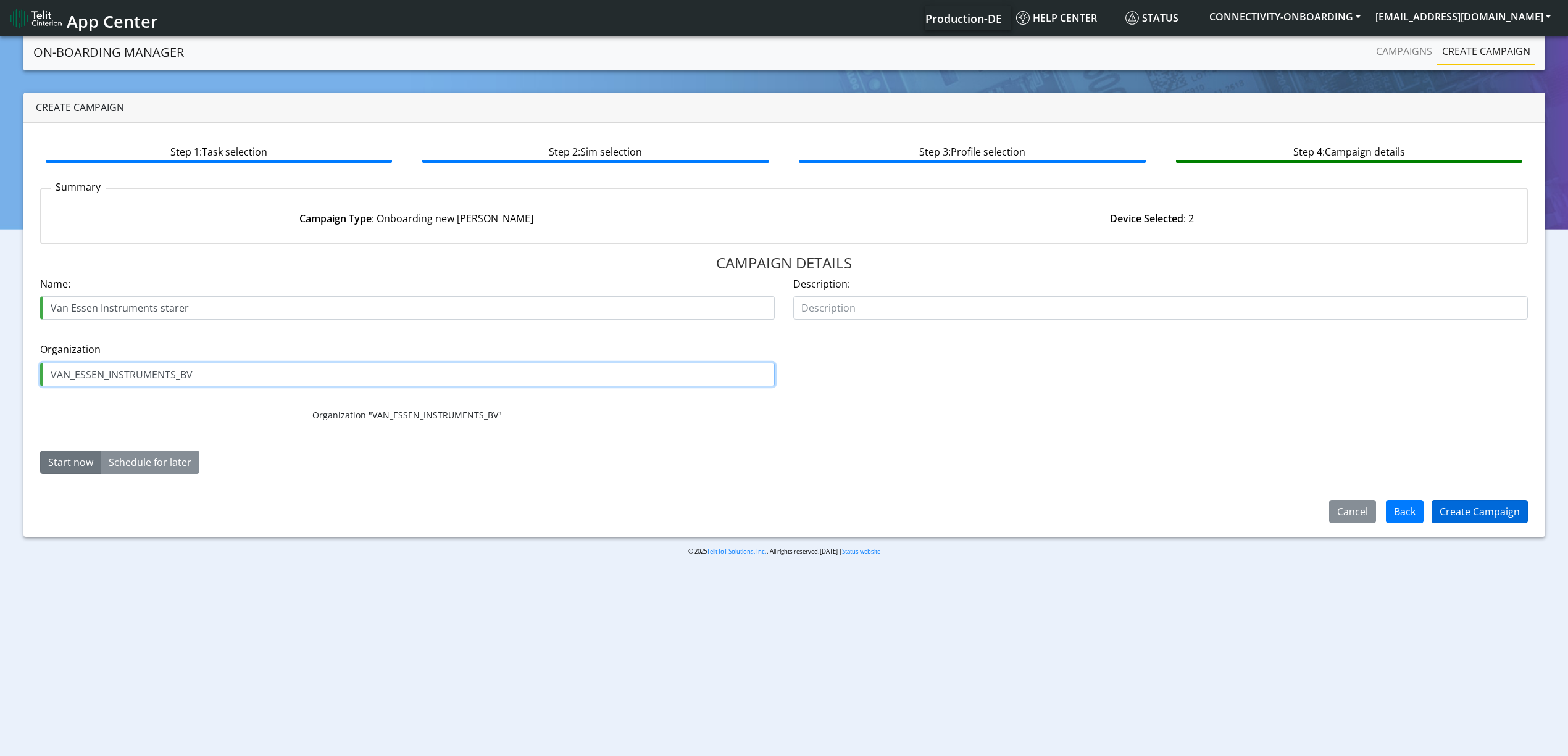
type input "VAN_ESSEN_INSTRUMENTS_BV"
click at [1492, 506] on button "Create Campaign" at bounding box center [1479, 511] width 96 height 24
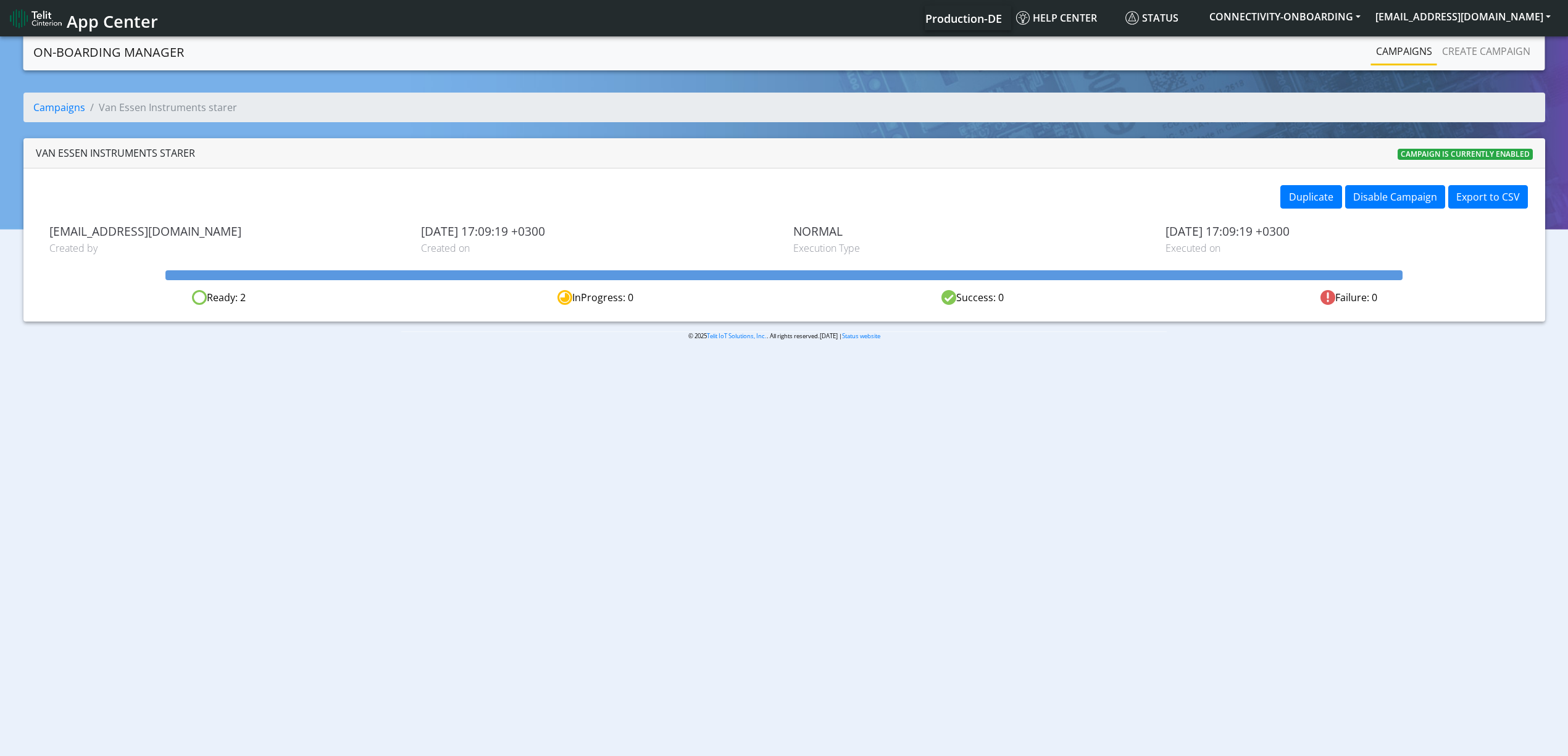
click at [1406, 53] on link "Campaigns" at bounding box center [1404, 51] width 66 height 25
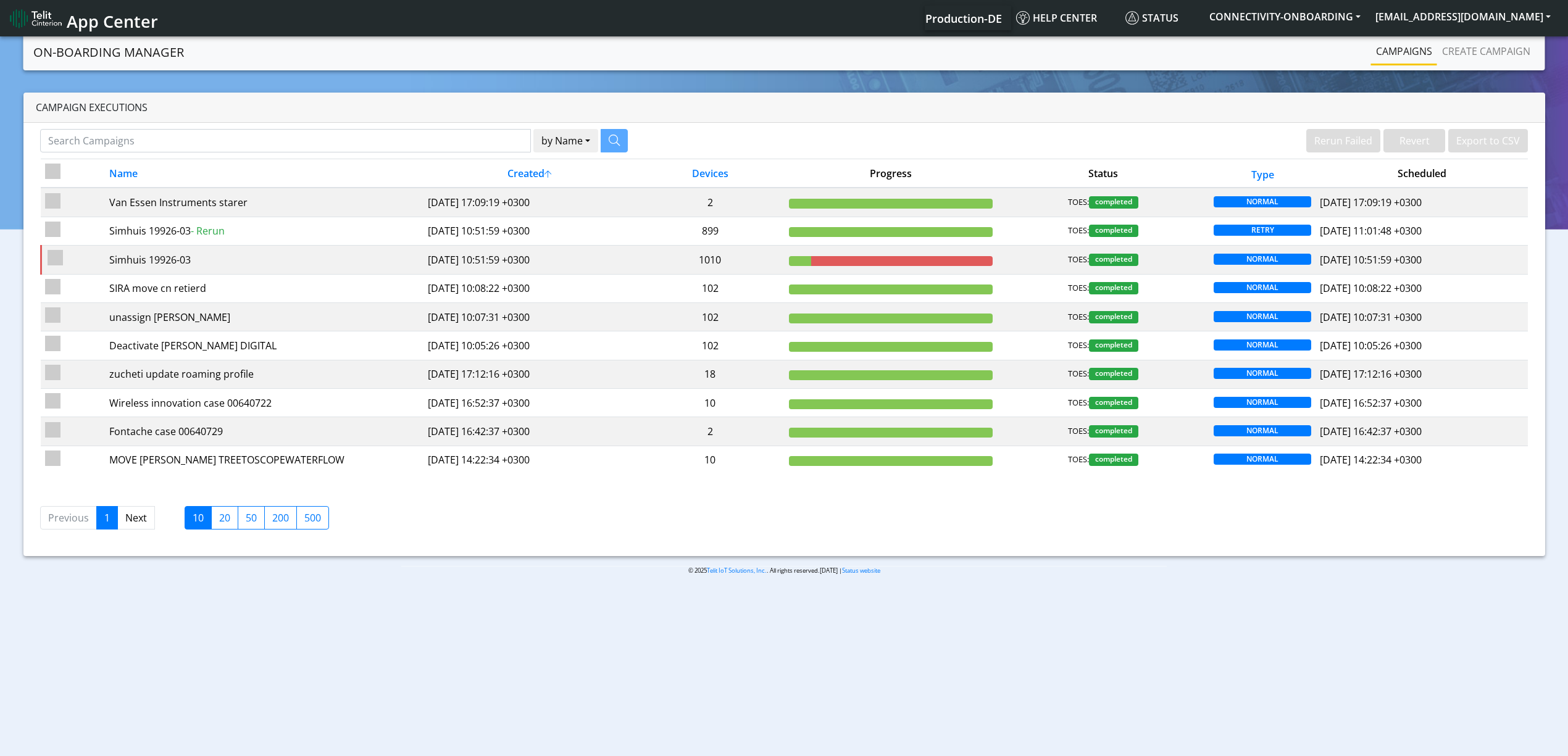
click at [394, 671] on body "App Center Production-DE Help center Status CONNECTIVITY-ONBOARDING [EMAIL_ADDR…" at bounding box center [784, 396] width 1568 height 726
